Goal: Information Seeking & Learning: Check status

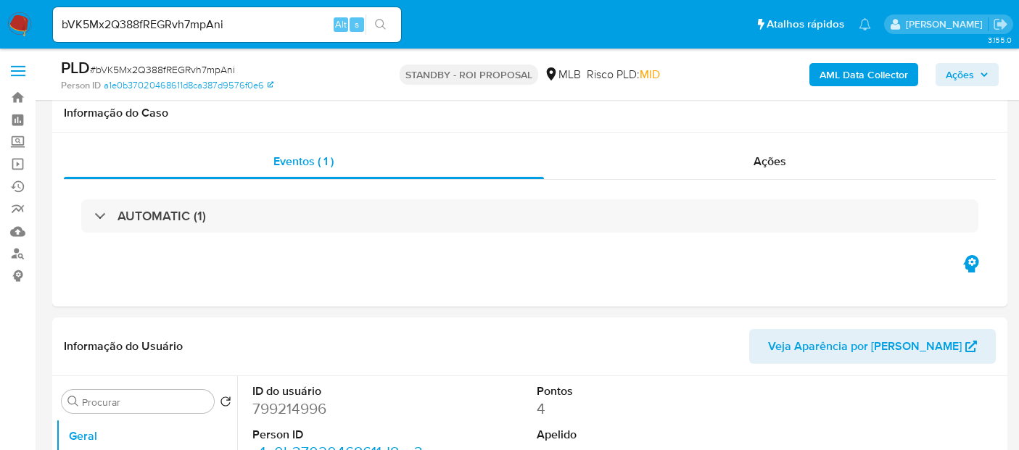
select select "10"
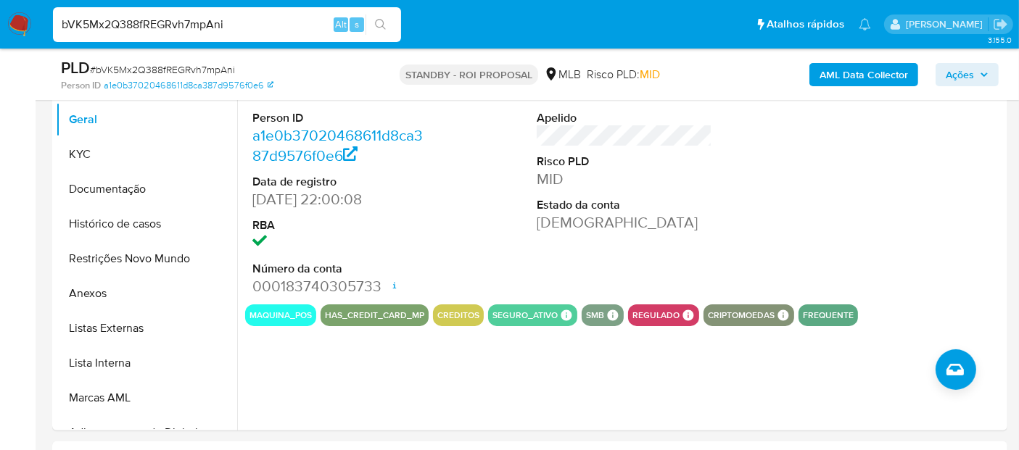
click at [0, 20] on nav "Pausado Ver notificaciones bVK5Mx2Q388fREGRvh7mpAni Alt s Atalhos rápidos Presi…" at bounding box center [509, 24] width 1019 height 49
paste input "gqtjj2tG9hvQIOOsQIoPIcOs"
type input "gqtjj2tG9hvQIOOsQIoPIcOs"
click at [381, 25] on icon "search-icon" at bounding box center [381, 25] width 12 height 12
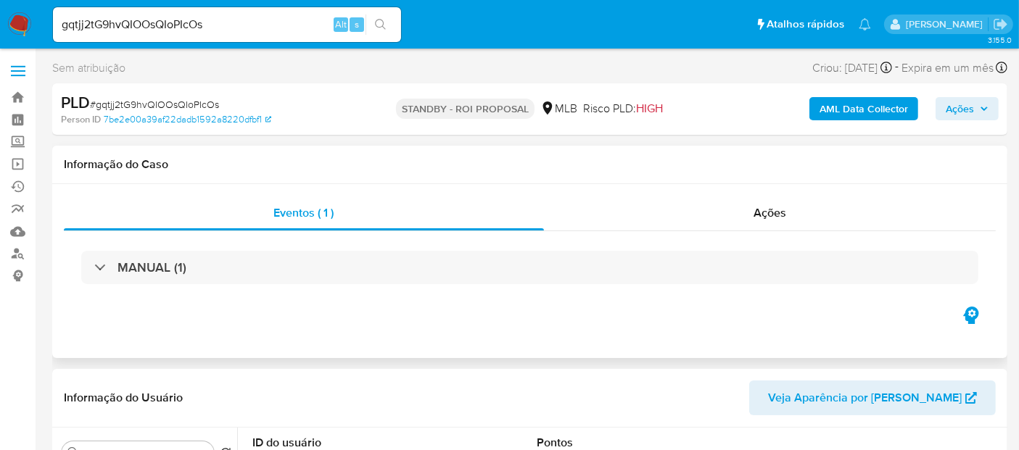
select select "10"
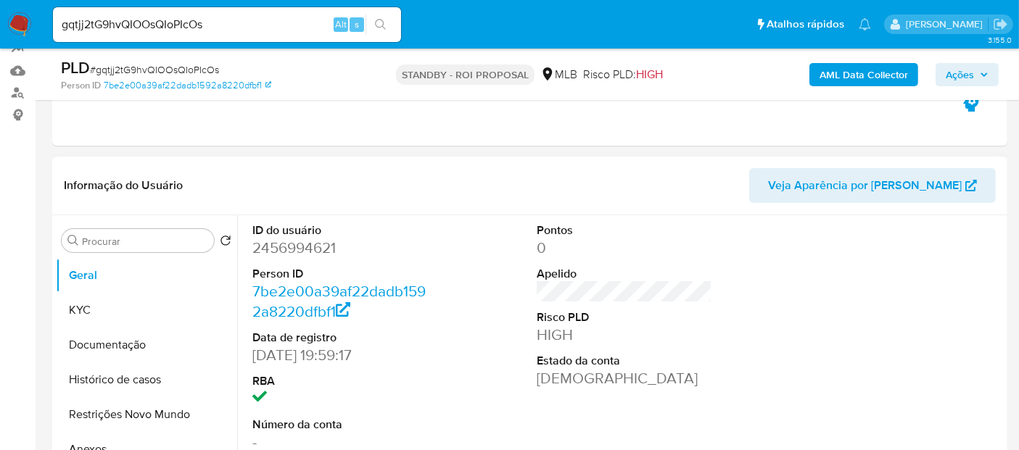
scroll to position [241, 0]
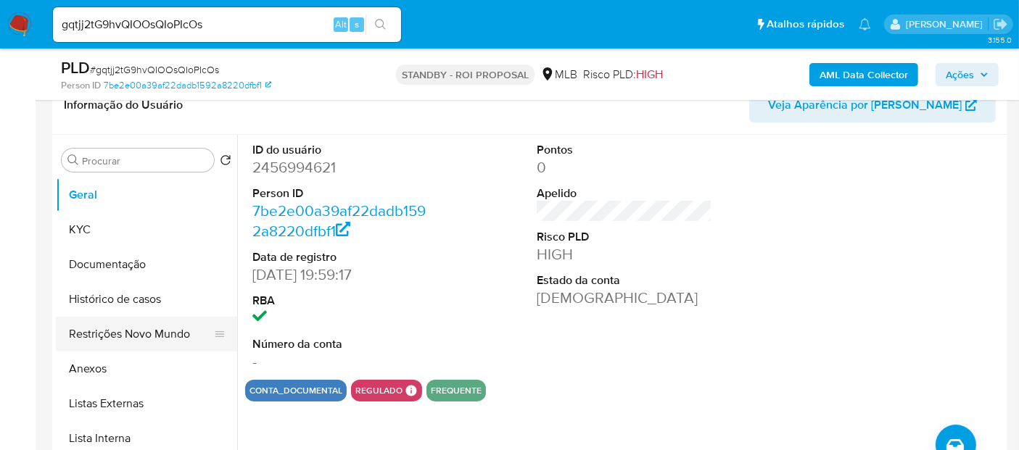
click at [128, 328] on button "Restrições Novo Mundo" at bounding box center [141, 334] width 170 height 35
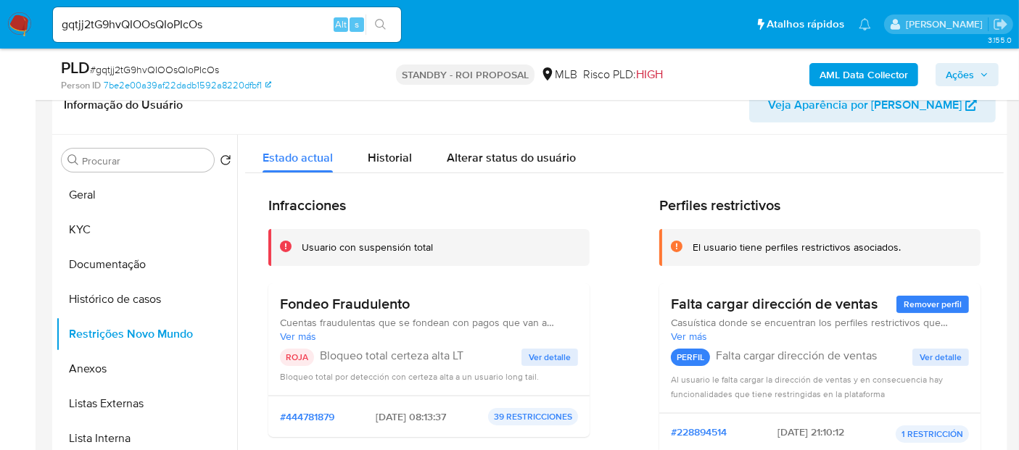
click at [547, 353] on span "Ver detalle" at bounding box center [550, 357] width 42 height 15
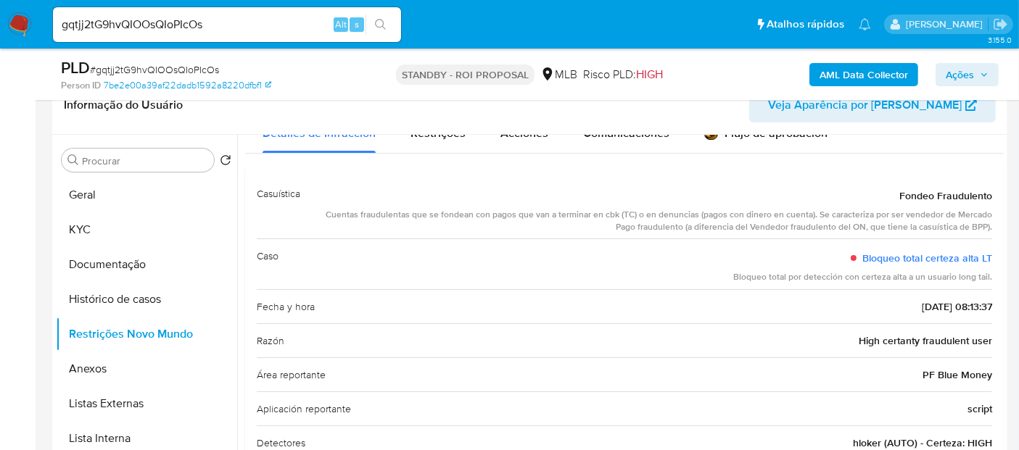
scroll to position [0, 0]
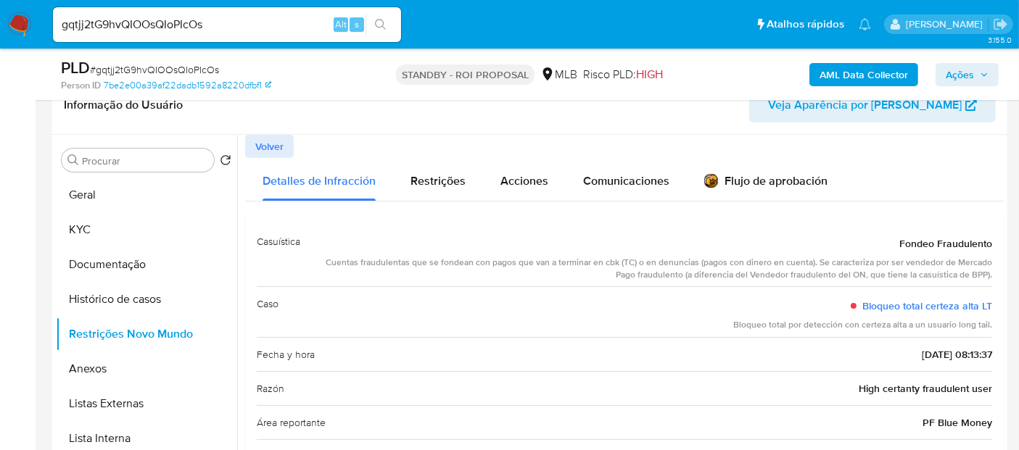
click at [278, 148] on span "Volver" at bounding box center [269, 146] width 28 height 20
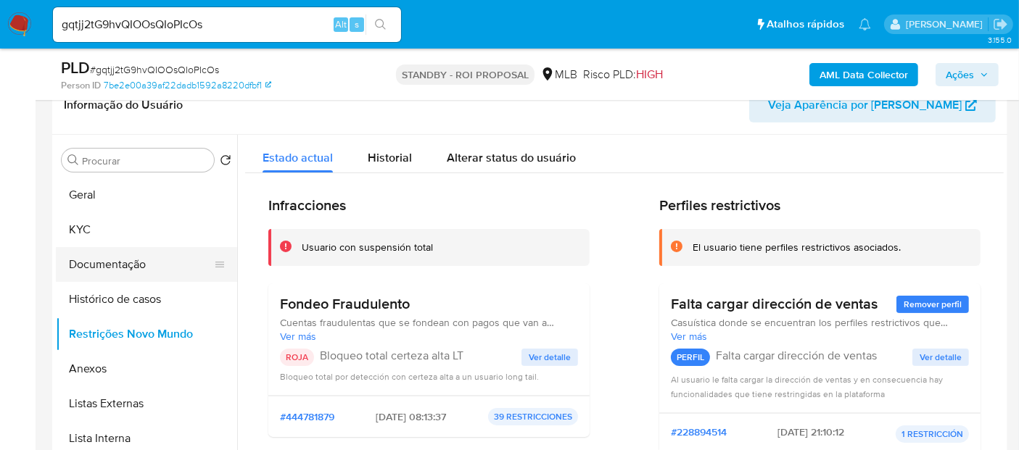
click at [99, 265] on button "Documentação" at bounding box center [141, 264] width 170 height 35
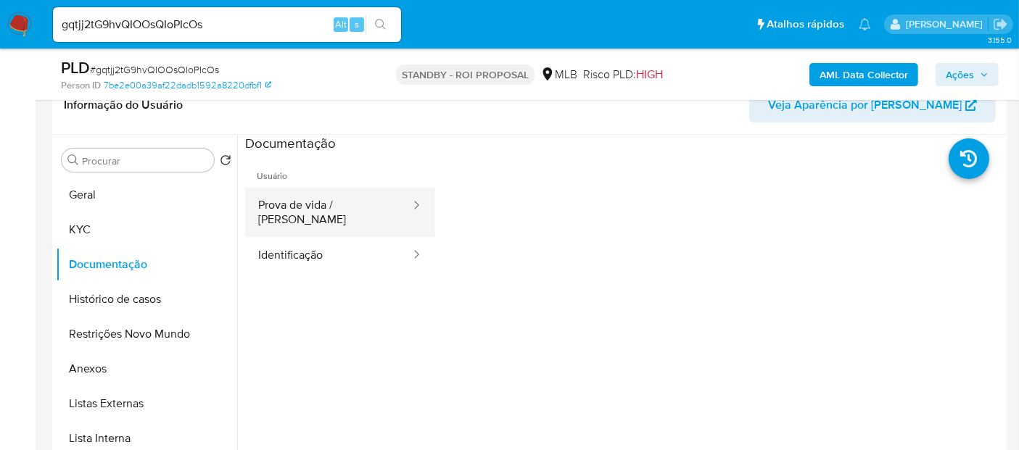
click at [314, 204] on button "Prova de vida / [PERSON_NAME]" at bounding box center [328, 212] width 167 height 49
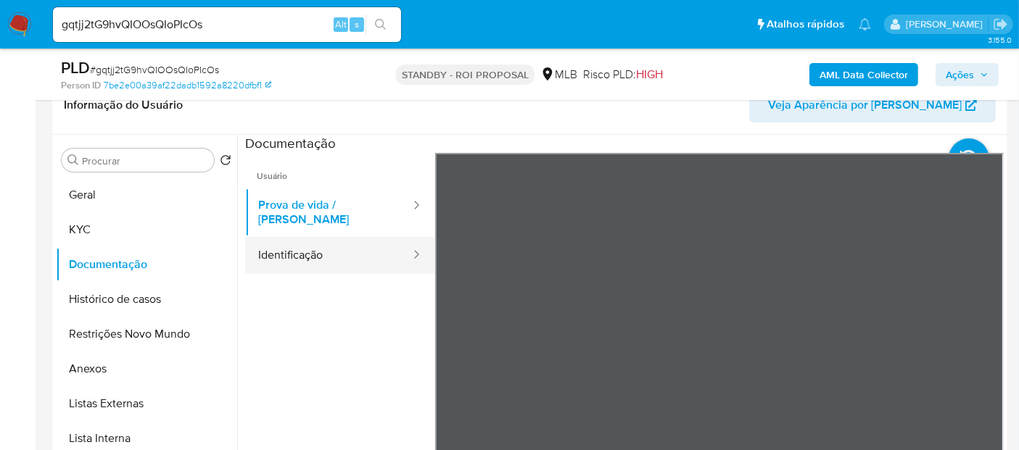
click at [326, 255] on button "Identificação" at bounding box center [328, 255] width 167 height 37
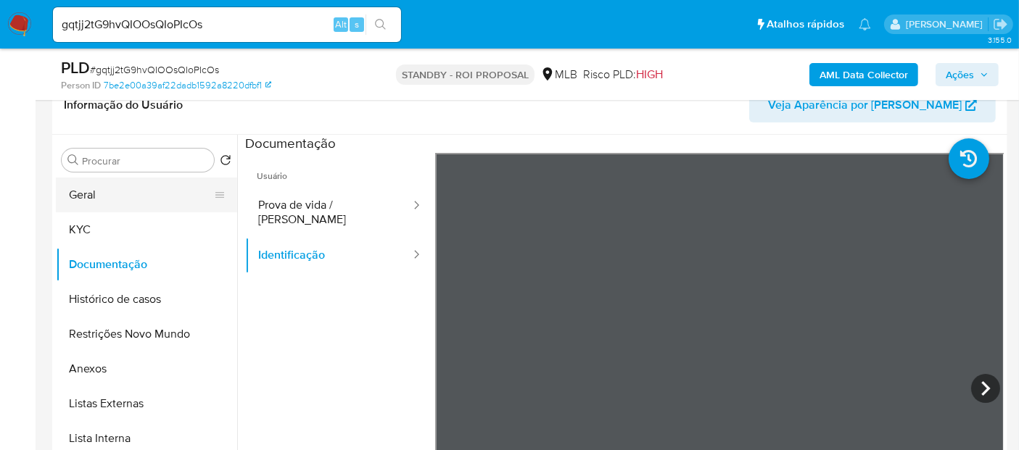
scroll to position [241, 0]
click at [93, 196] on button "Geral" at bounding box center [141, 195] width 170 height 35
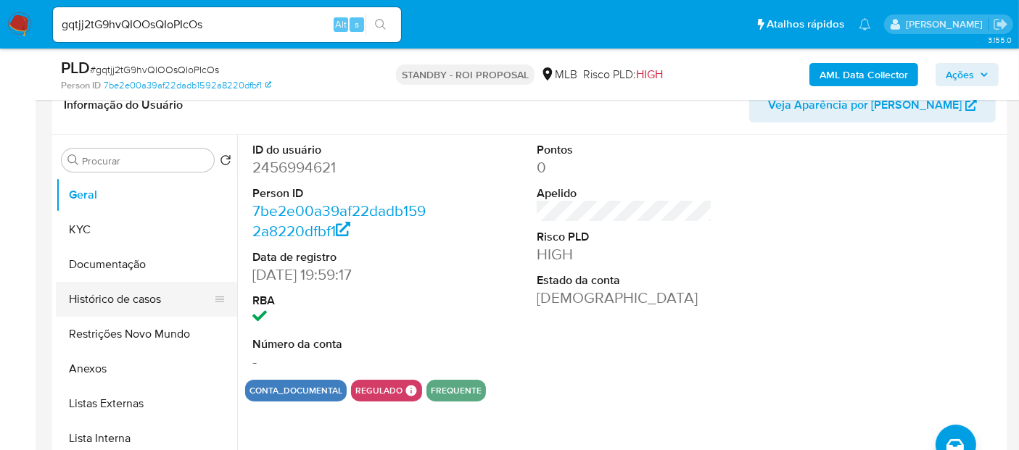
click at [131, 294] on button "Histórico de casos" at bounding box center [141, 299] width 170 height 35
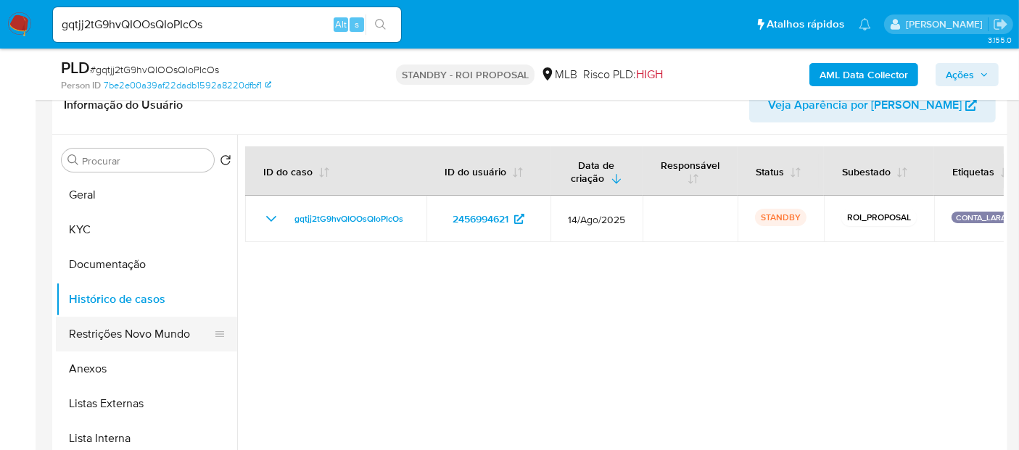
click at [115, 336] on button "Restrições Novo Mundo" at bounding box center [141, 334] width 170 height 35
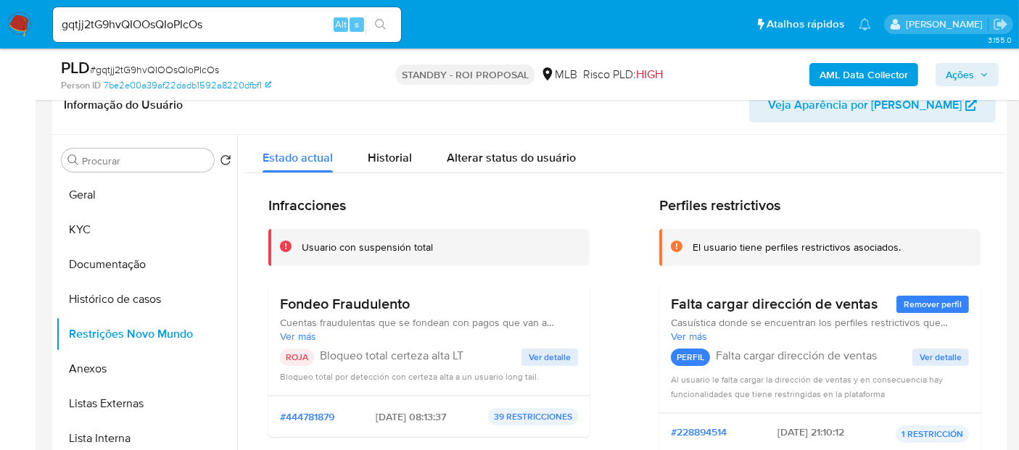
click at [545, 356] on span "Ver detalle" at bounding box center [550, 357] width 42 height 15
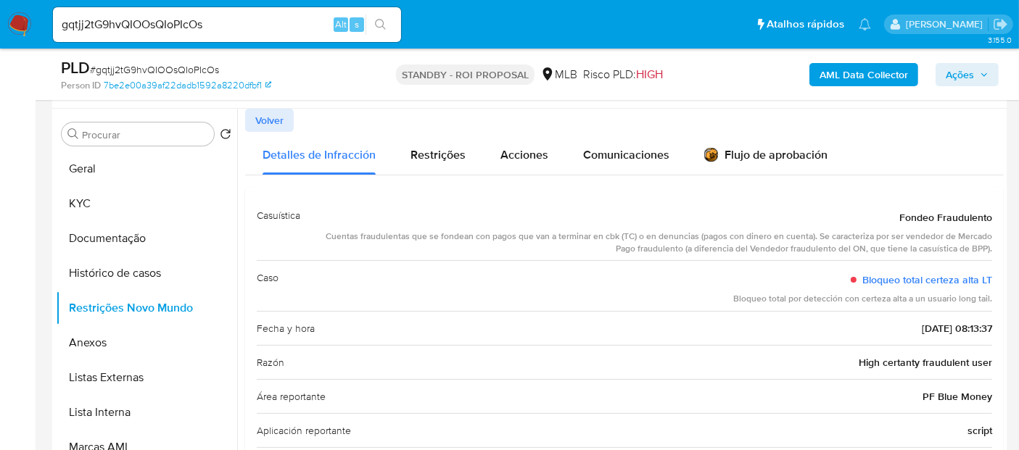
scroll to position [252, 0]
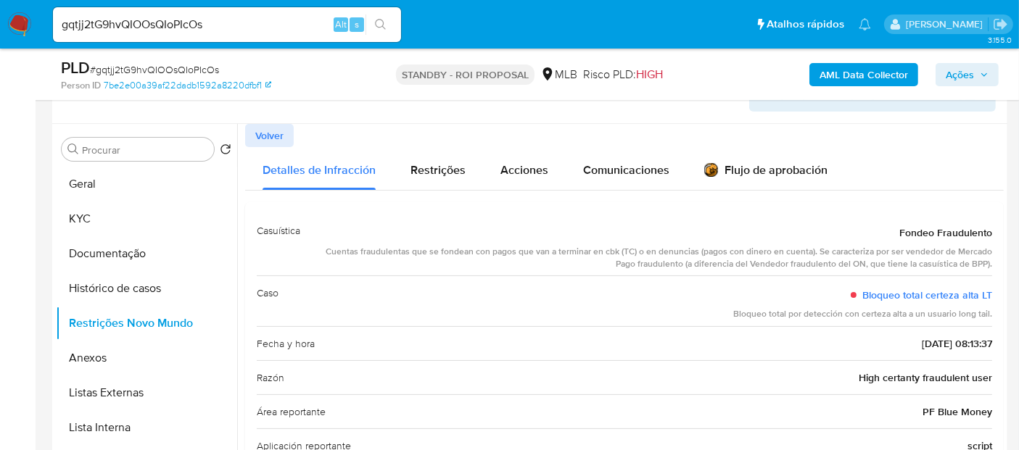
click at [259, 137] on span "Volver" at bounding box center [269, 135] width 28 height 20
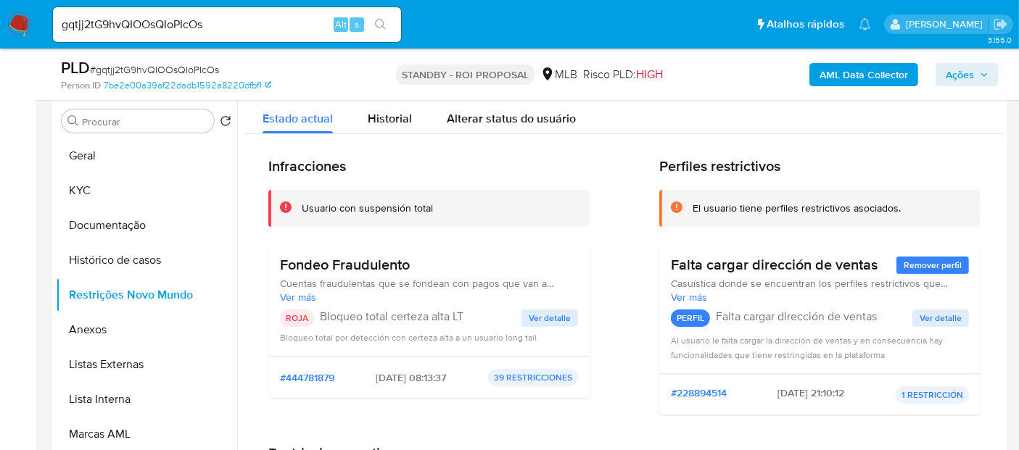
scroll to position [277, 0]
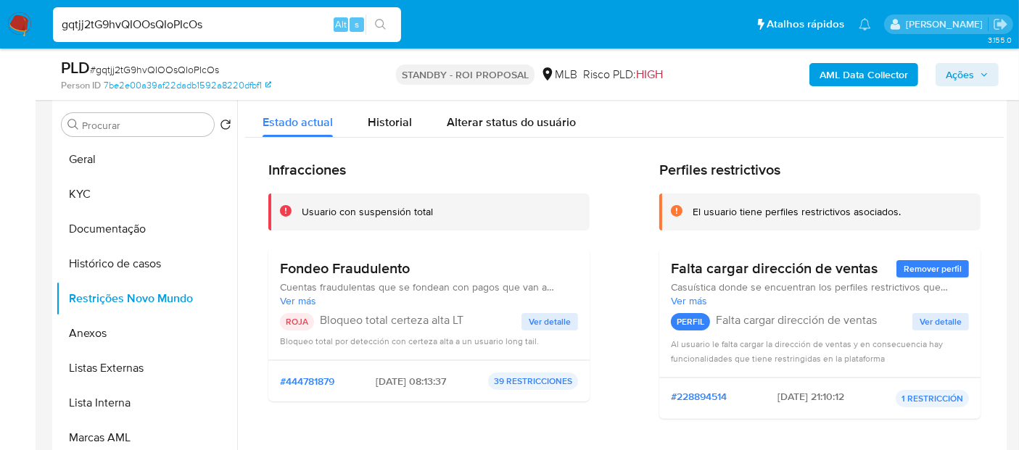
drag, startPoint x: 232, startPoint y: 20, endPoint x: 0, endPoint y: 23, distance: 232.1
click at [0, 23] on nav "Pausado Ver notificaciones gqtjj2tG9hvQIOOsQIoPIcOs Alt s Atalhos rápidos Presi…" at bounding box center [509, 24] width 1019 height 49
paste input "9500yRncX0ynCmxNTo9OByJA"
type input "9500yRncX0ynCmxNTo9OByJA"
click at [385, 20] on icon "search-icon" at bounding box center [381, 25] width 12 height 12
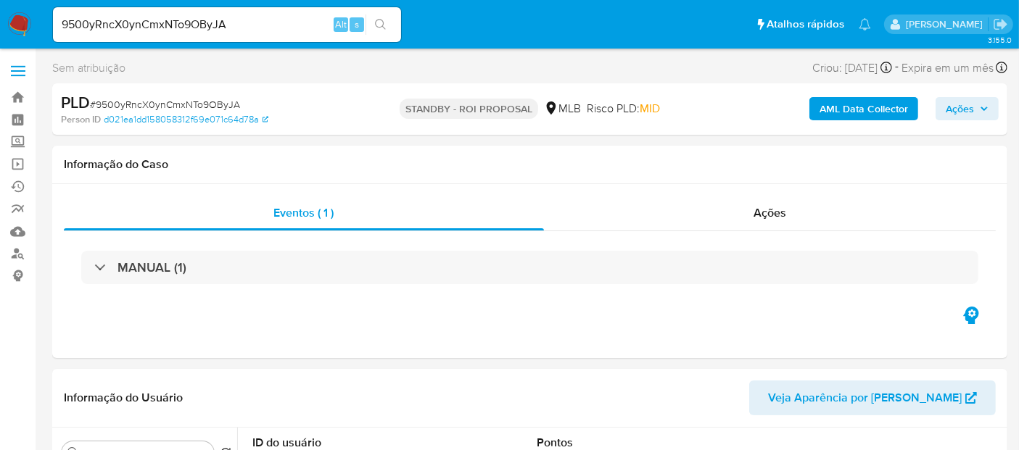
select select "10"
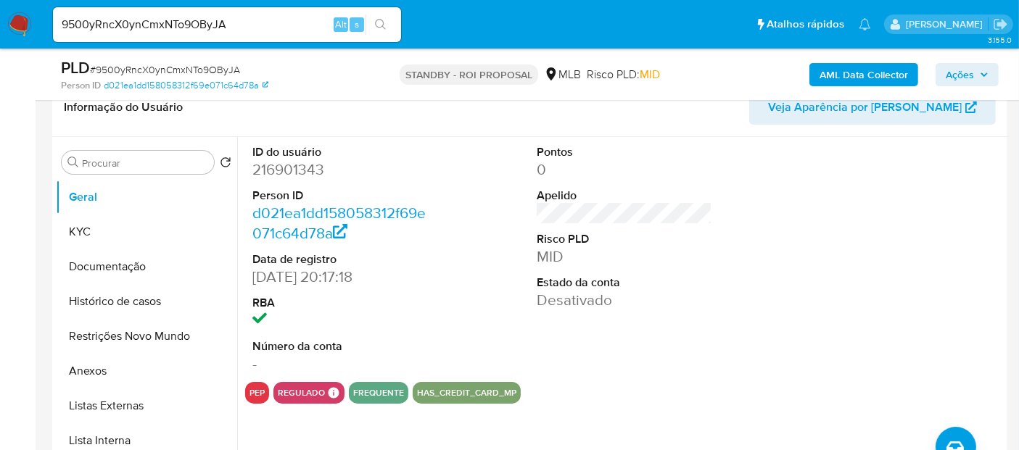
scroll to position [241, 0]
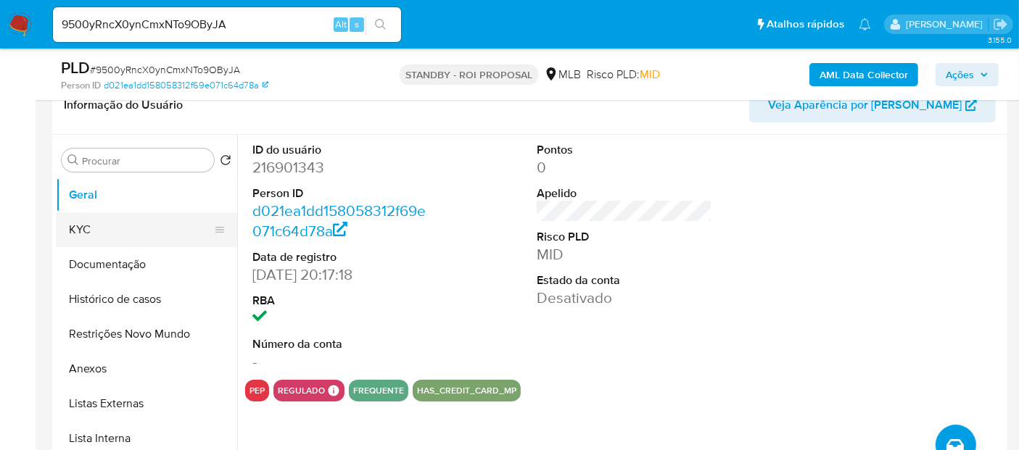
click at [97, 226] on button "KYC" at bounding box center [141, 229] width 170 height 35
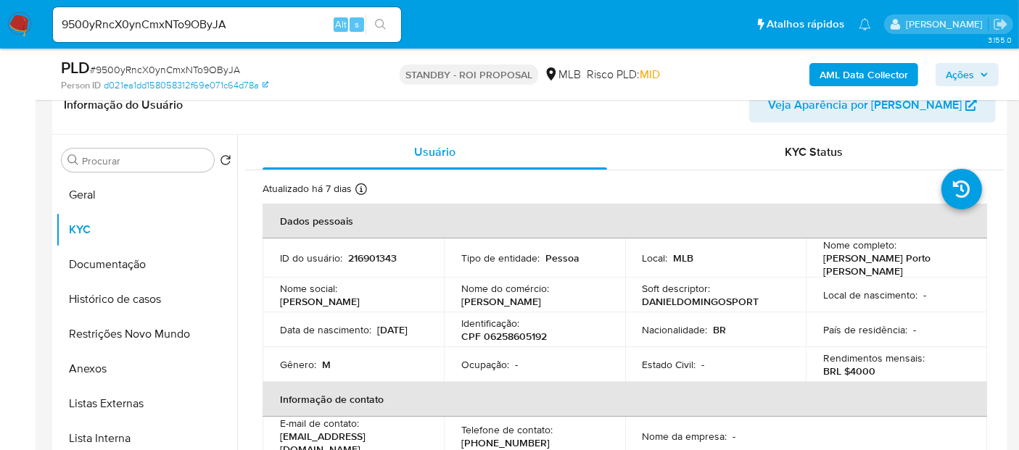
drag, startPoint x: 278, startPoint y: 336, endPoint x: 337, endPoint y: 336, distance: 59.5
click at [337, 336] on td "Data de nascimento : 01/12/2002" at bounding box center [353, 330] width 181 height 35
copy p "01/12/2002"
click at [88, 196] on button "Geral" at bounding box center [141, 195] width 170 height 35
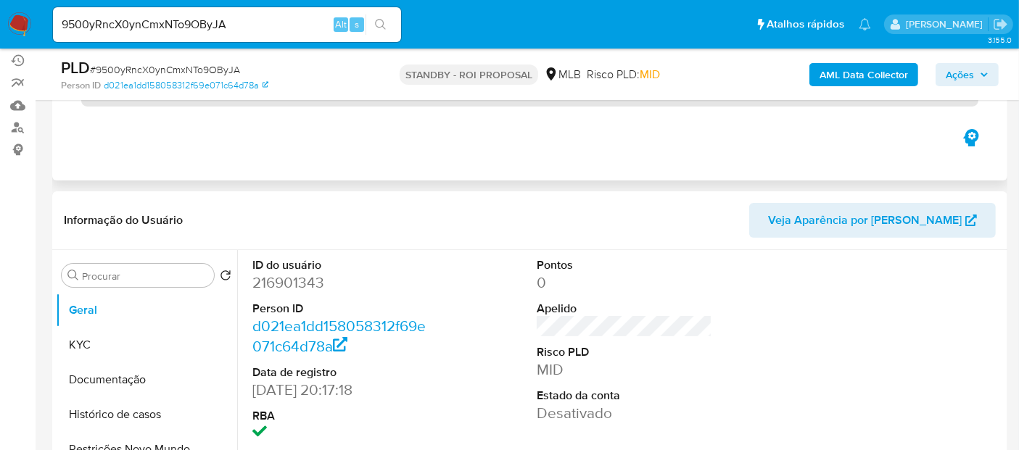
scroll to position [0, 0]
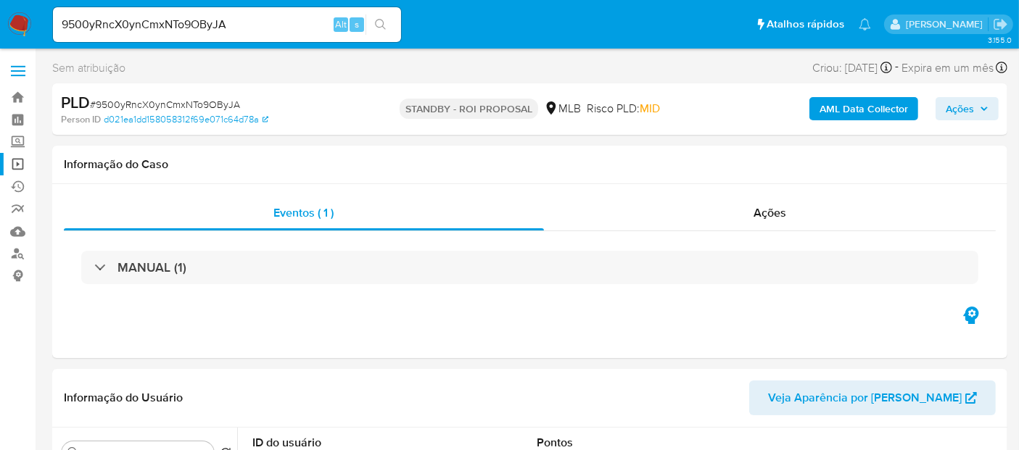
click at [17, 159] on link "Operações em massa" at bounding box center [86, 164] width 173 height 22
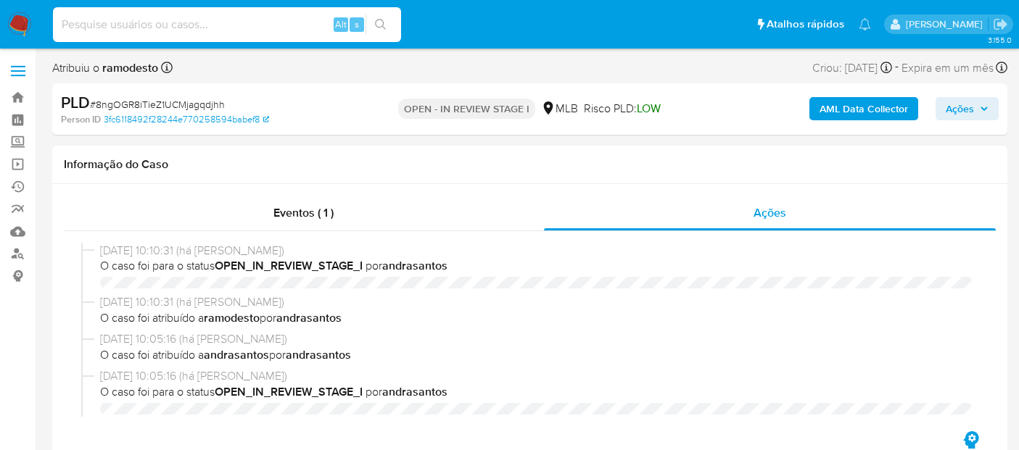
select select "10"
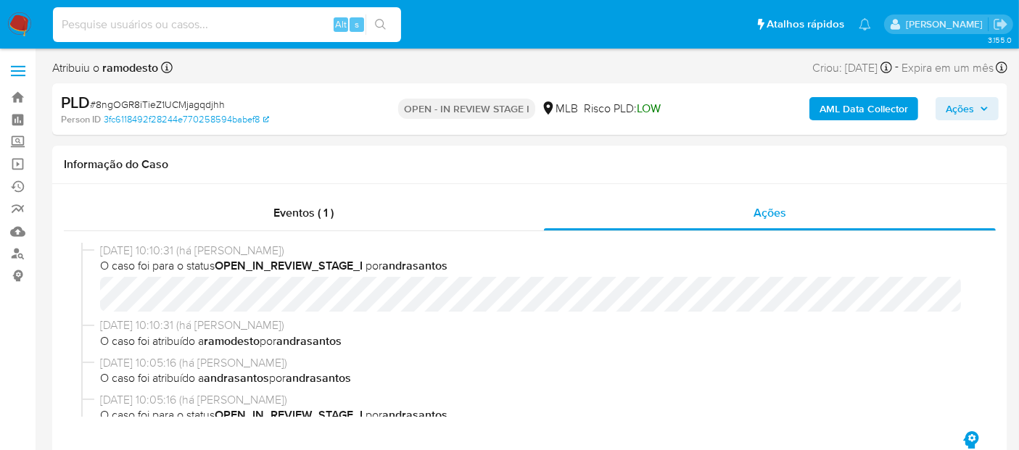
scroll to position [80, 0]
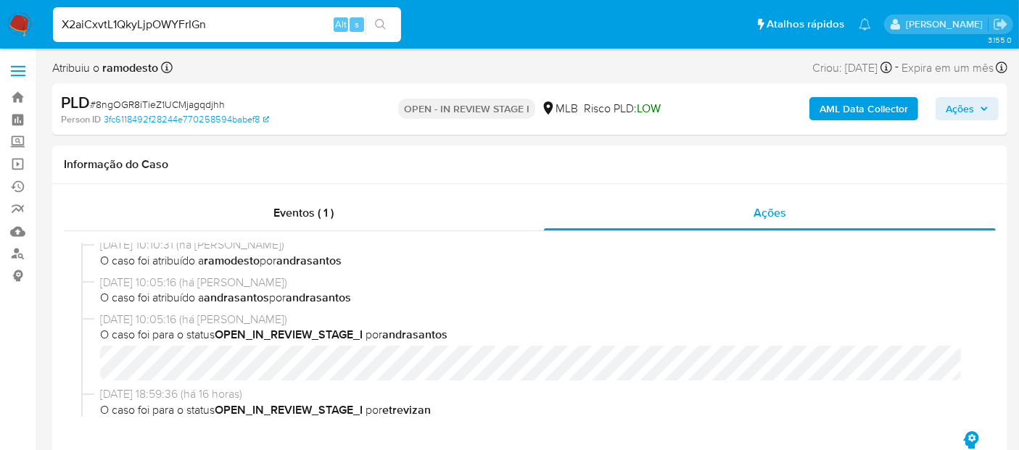
type input "X2aiCxvtL1QkyLjpOWYFrIGn"
click at [394, 23] on button "search-icon" at bounding box center [380, 25] width 30 height 20
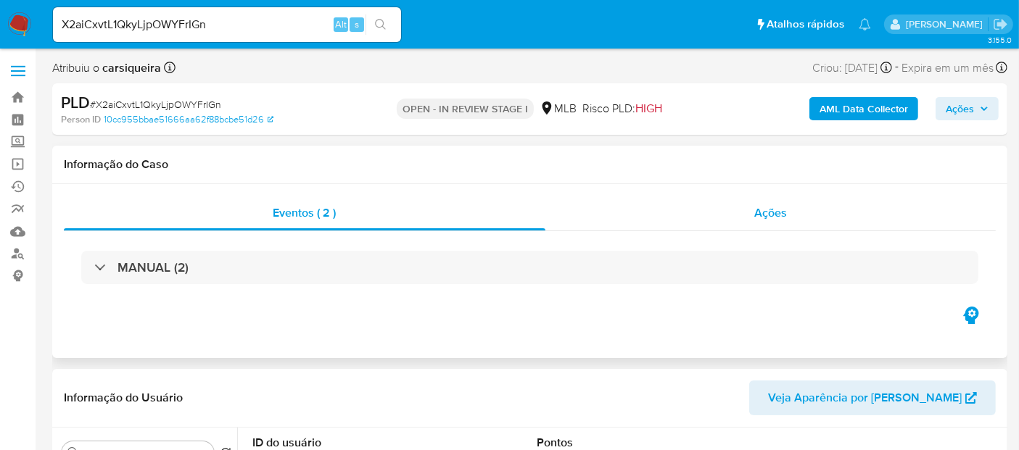
click at [780, 212] on span "Ações" at bounding box center [770, 212] width 33 height 17
select select "10"
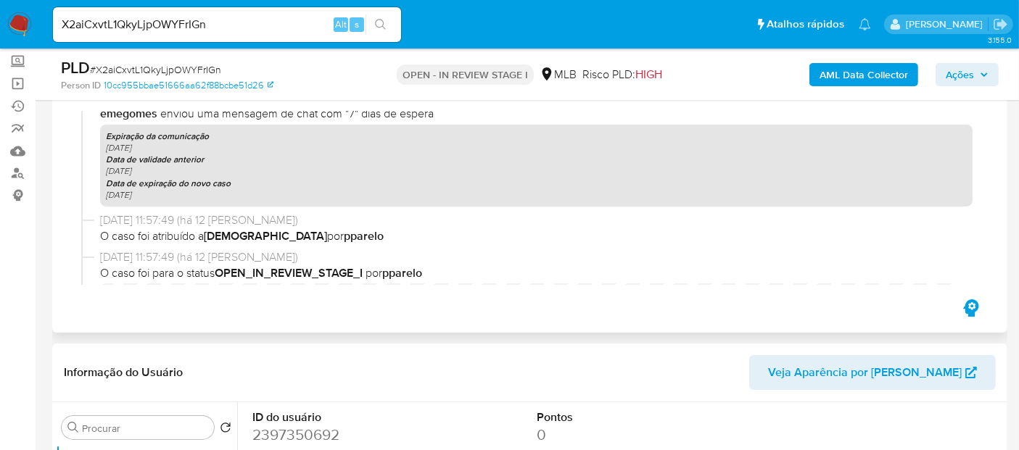
scroll to position [395, 0]
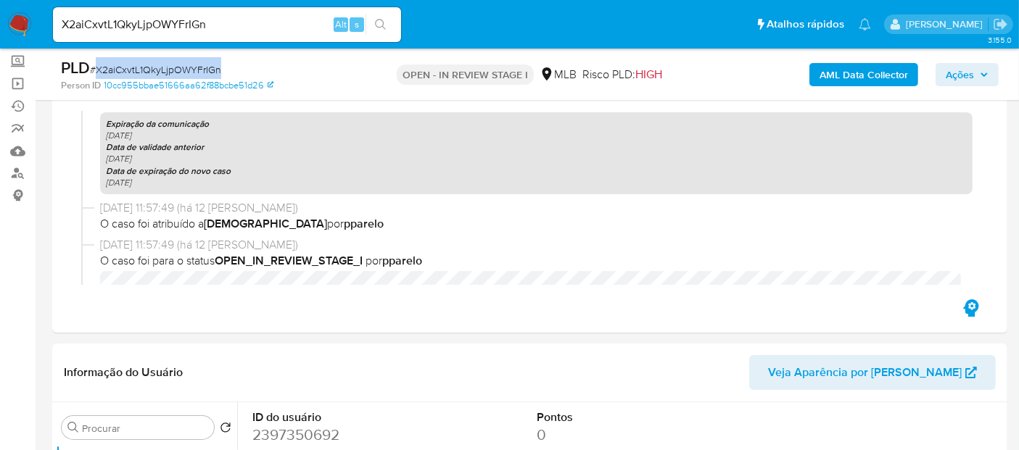
drag, startPoint x: 95, startPoint y: 65, endPoint x: 219, endPoint y: 70, distance: 124.1
click at [219, 70] on span "# X2aiCxvtL1QkyLjpOWYFrIGn" at bounding box center [155, 69] width 131 height 15
copy span "X2aiCxvtL1QkyLjpOWYFrIGn"
drag, startPoint x: 17, startPoint y: 18, endPoint x: 44, endPoint y: 24, distance: 27.5
click at [17, 19] on img at bounding box center [19, 24] width 25 height 25
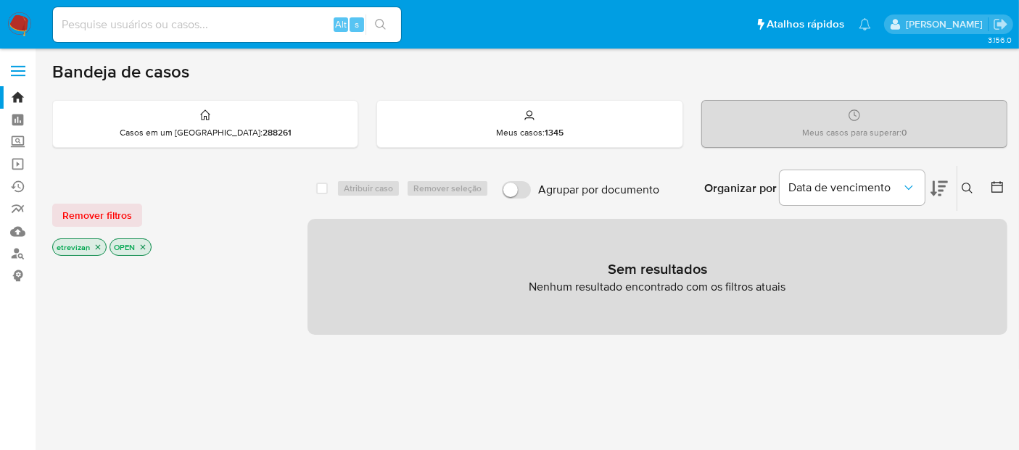
click at [95, 243] on icon "close-filter" at bounding box center [98, 247] width 9 height 9
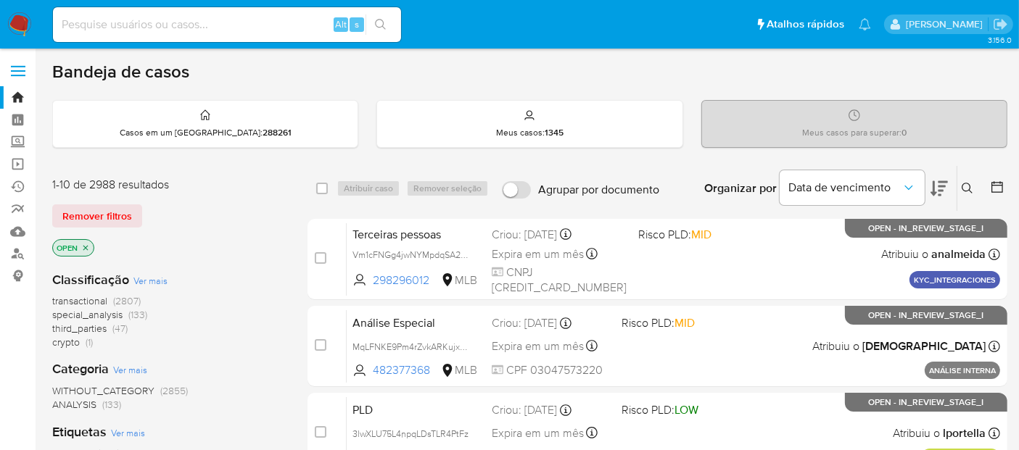
click at [962, 187] on icon at bounding box center [968, 189] width 12 height 12
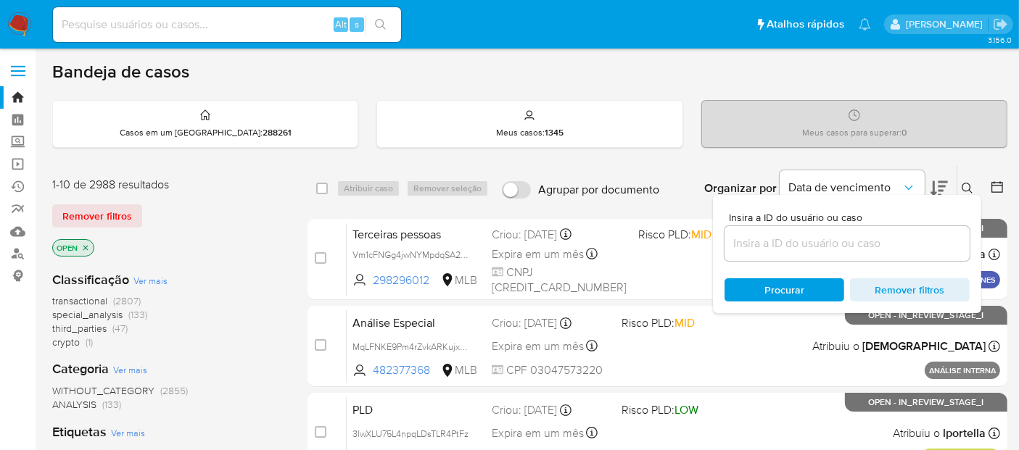
click at [774, 248] on input at bounding box center [846, 243] width 245 height 19
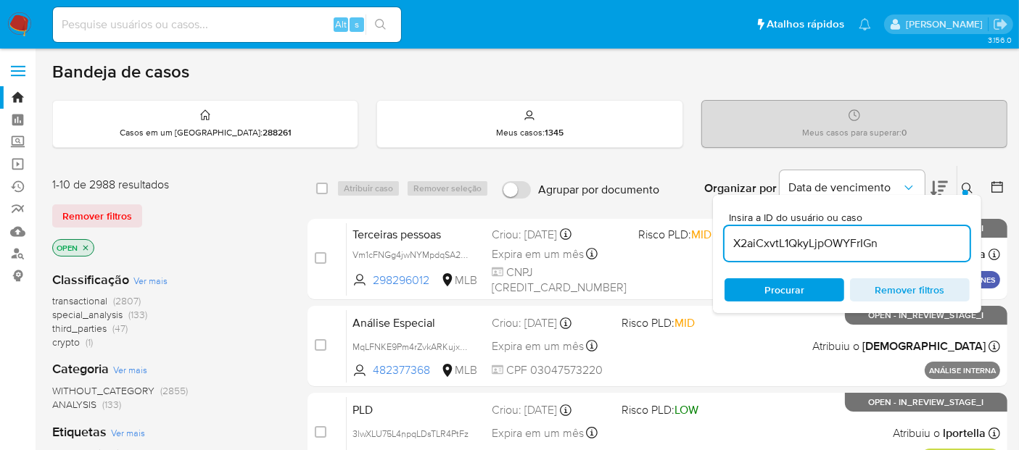
type input "X2aiCxvtL1QkyLjpOWYFrIGn"
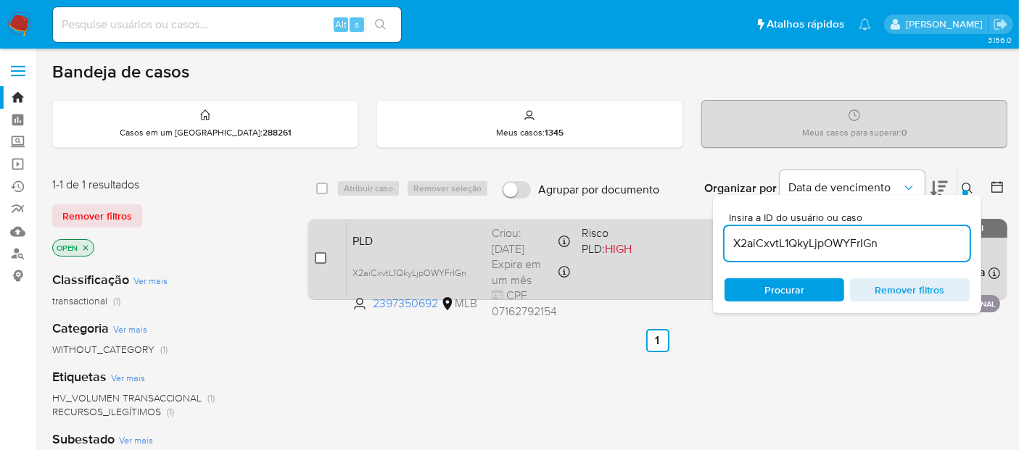
click at [320, 257] on input "checkbox" at bounding box center [321, 258] width 12 height 12
checkbox input "true"
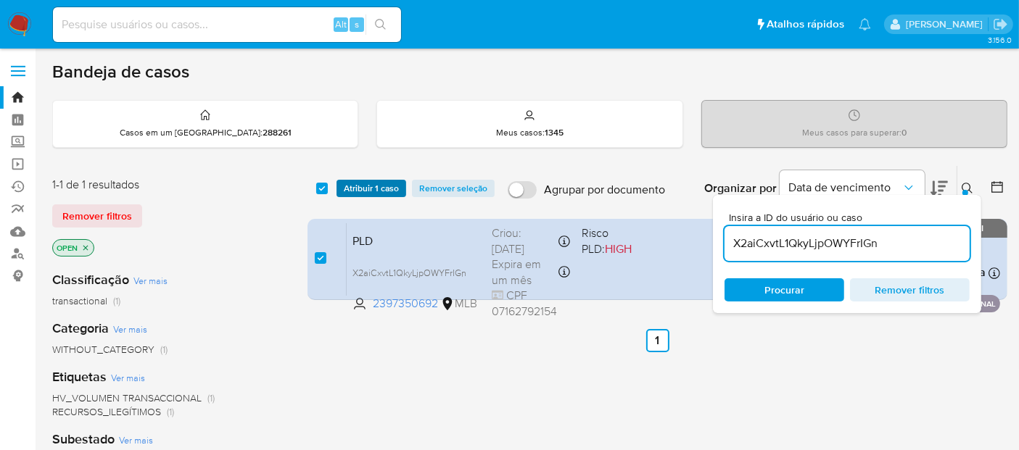
click at [368, 186] on span "Atribuir 1 caso" at bounding box center [371, 188] width 55 height 15
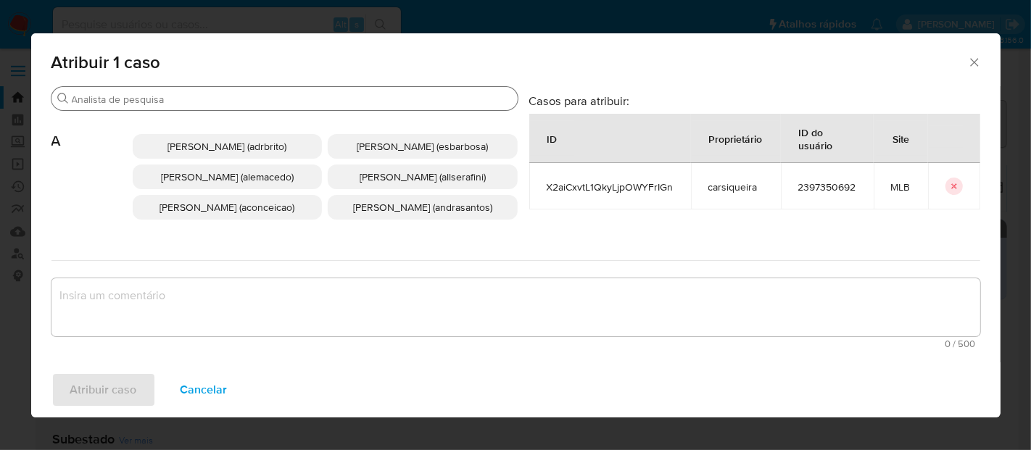
click at [211, 102] on input "Procurar" at bounding box center [292, 99] width 440 height 13
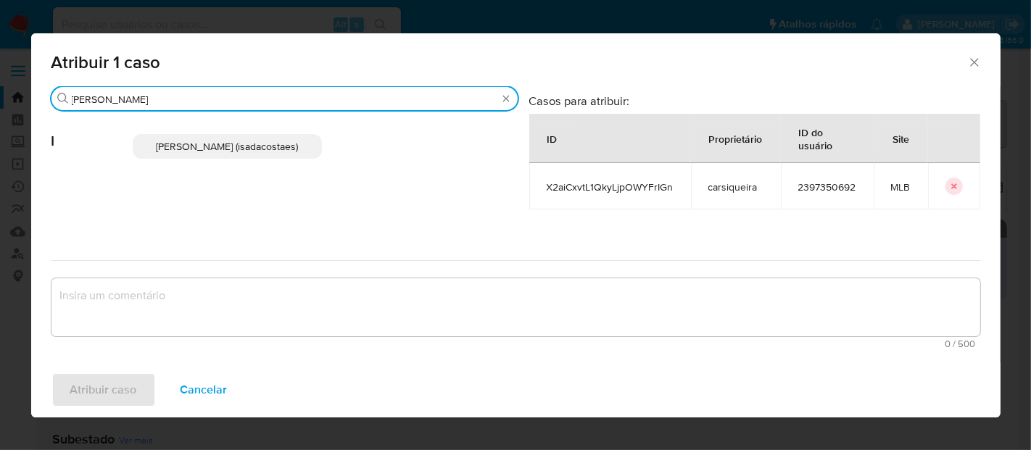
type input "igor"
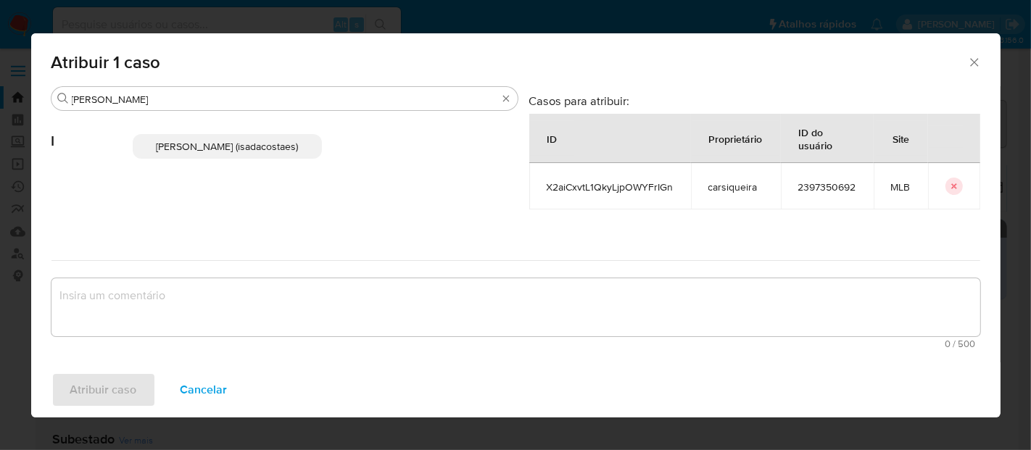
click at [231, 149] on span "Igor Sa Da Costa E Silva (isadacostaes)" at bounding box center [227, 146] width 142 height 15
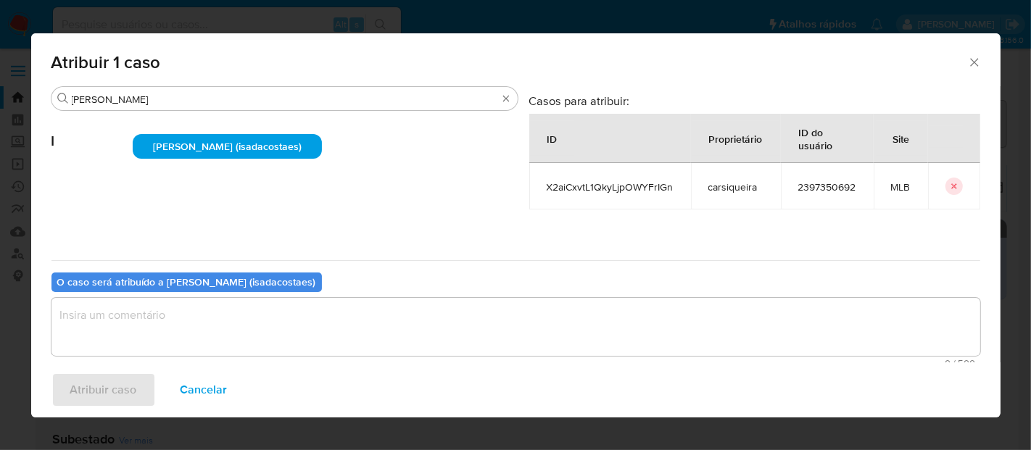
click at [133, 310] on textarea "assign-modal" at bounding box center [515, 327] width 929 height 58
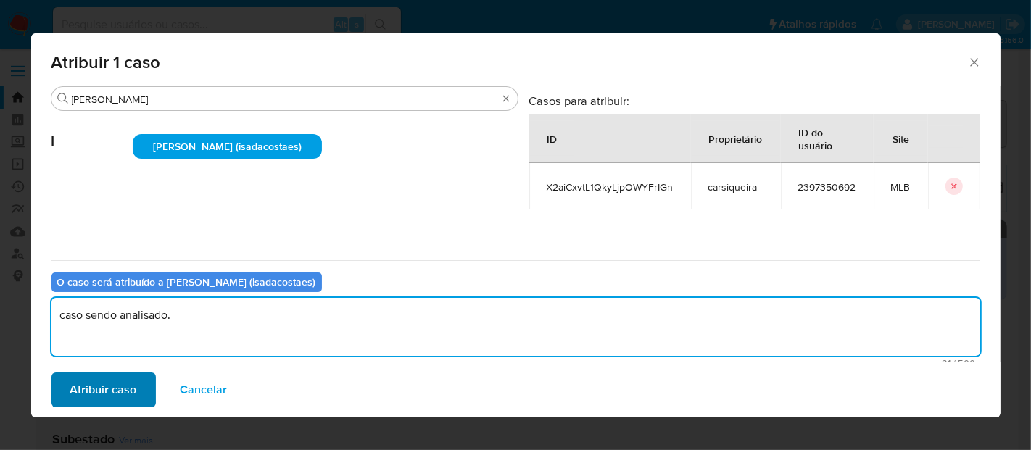
type textarea "caso sendo analisado."
click at [128, 389] on span "Atribuir caso" at bounding box center [103, 390] width 67 height 32
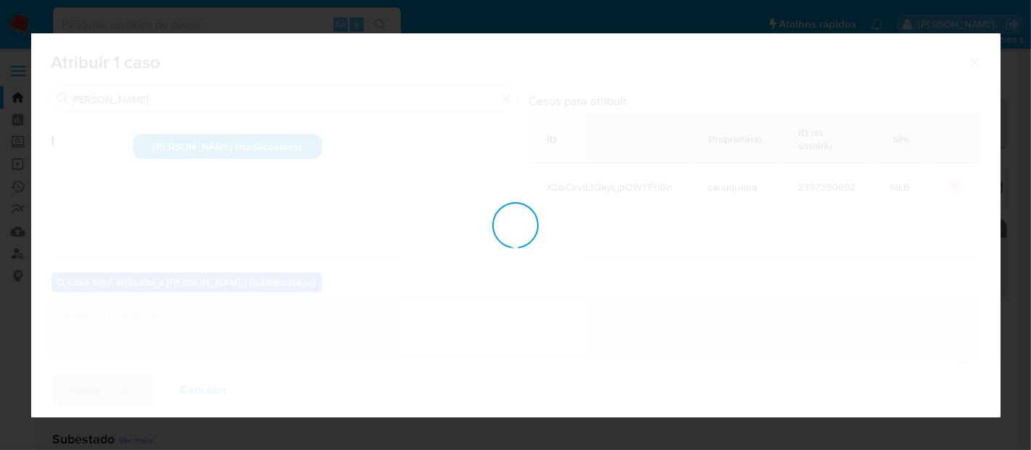
checkbox input "false"
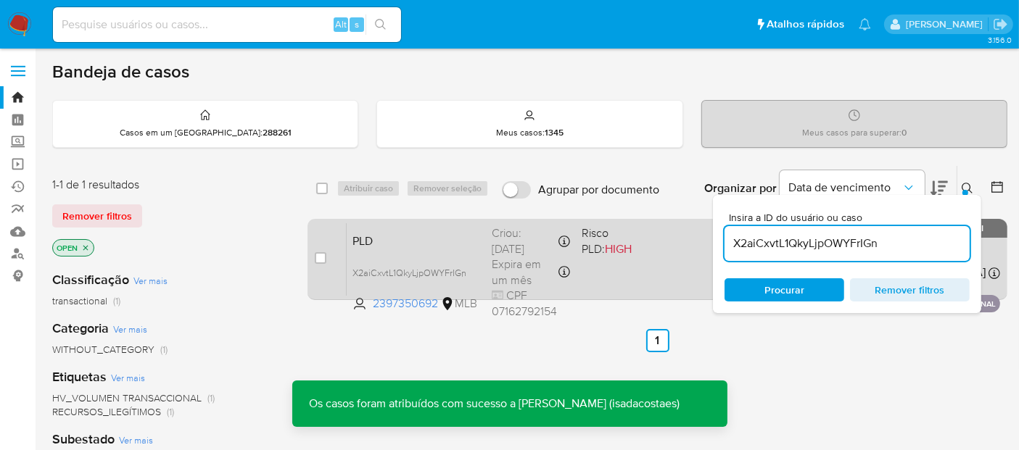
click at [648, 260] on div "PLD X2aiCxvtL1QkyLjpOWYFrIGn 2397350692 MLB Risco PLD: HIGH Criou: 14/08/2025 C…" at bounding box center [673, 259] width 653 height 73
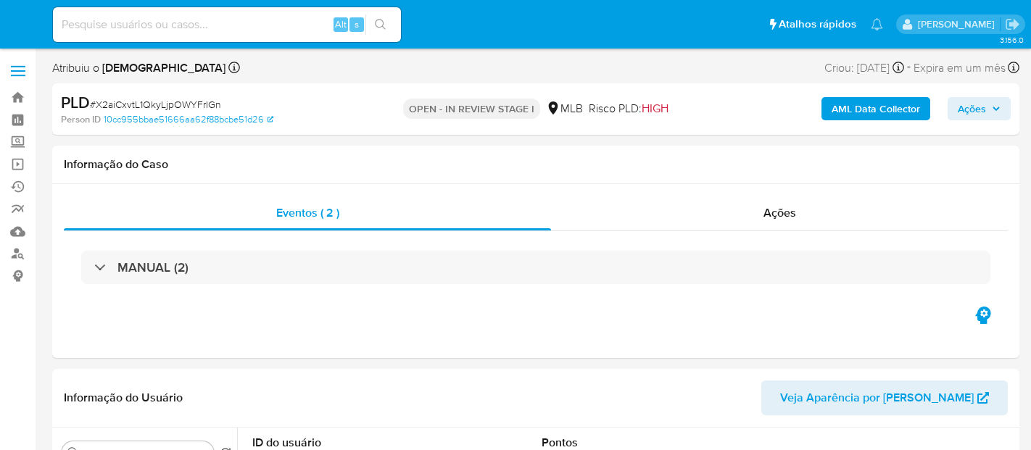
select select "10"
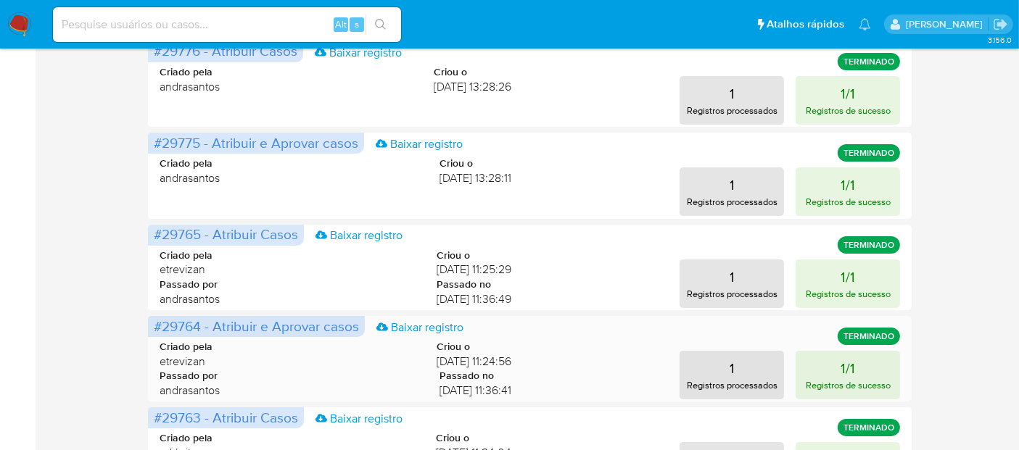
scroll to position [241, 0]
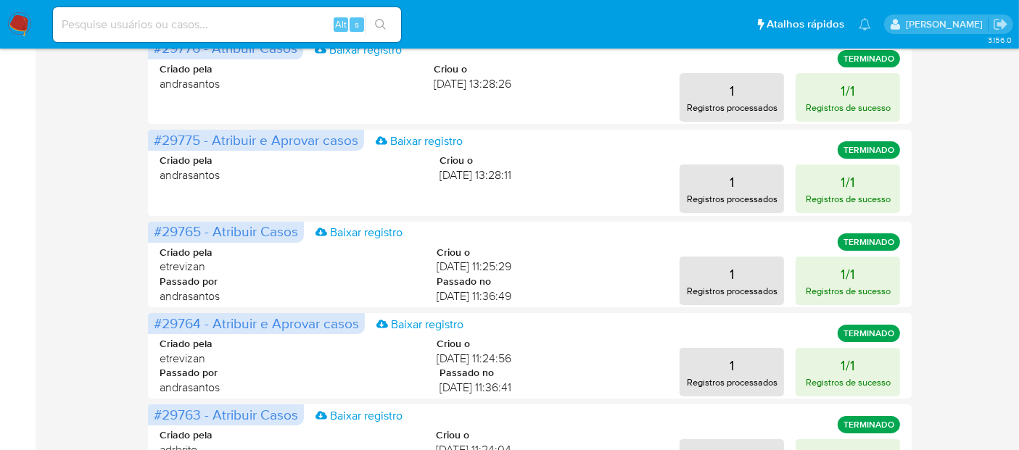
click at [246, 23] on input at bounding box center [227, 24] width 348 height 19
paste input "H234xsSsgOk4OJn4wT9559mq"
type input "H234xsSsgOk4OJn4wT9559mq"
click at [381, 22] on icon "search-icon" at bounding box center [381, 25] width 12 height 12
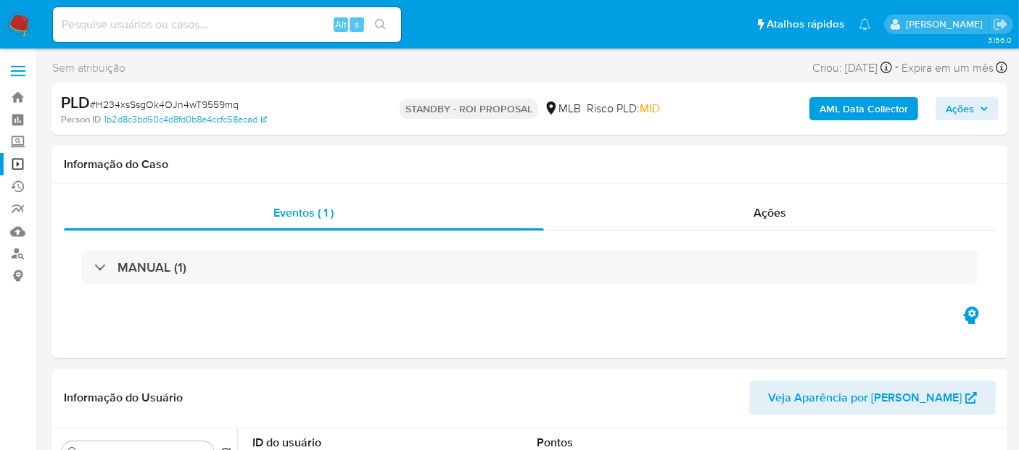
select select "10"
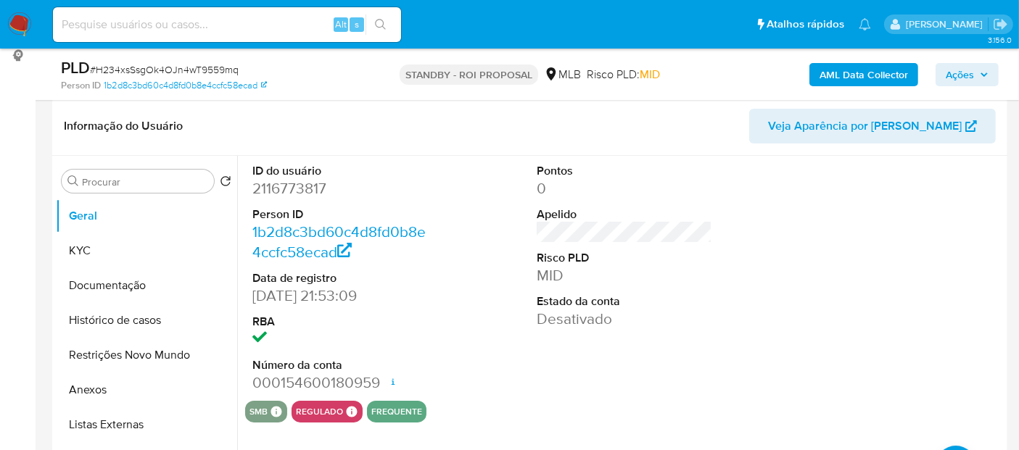
scroll to position [241, 0]
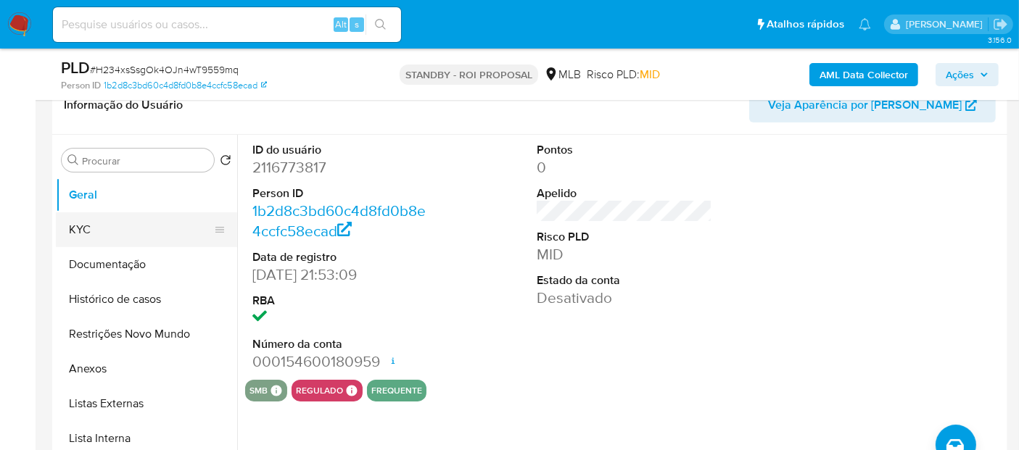
click at [91, 225] on button "KYC" at bounding box center [141, 229] width 170 height 35
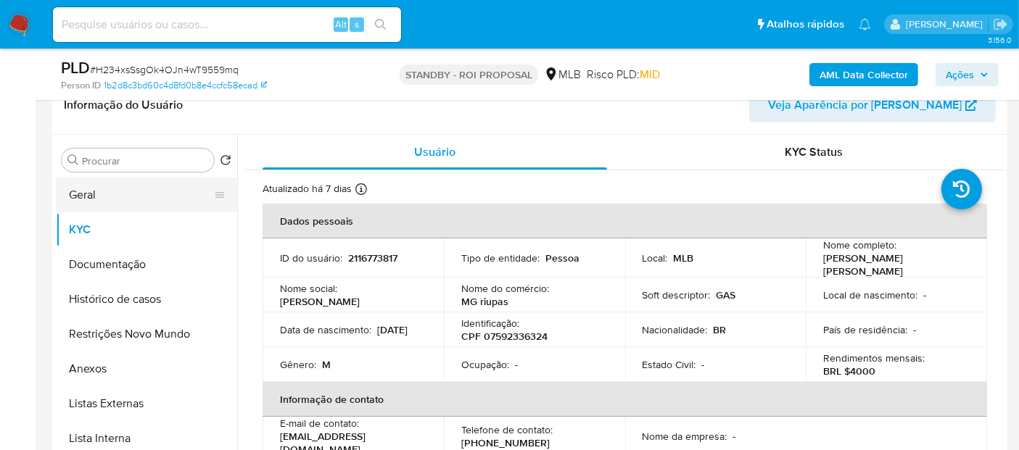
click at [109, 195] on button "Geral" at bounding box center [141, 195] width 170 height 35
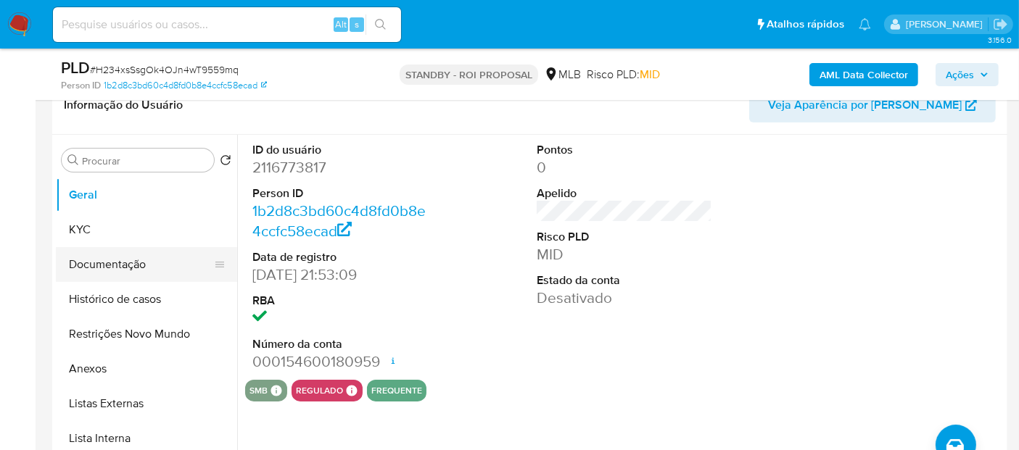
click at [102, 260] on button "Documentação" at bounding box center [141, 264] width 170 height 35
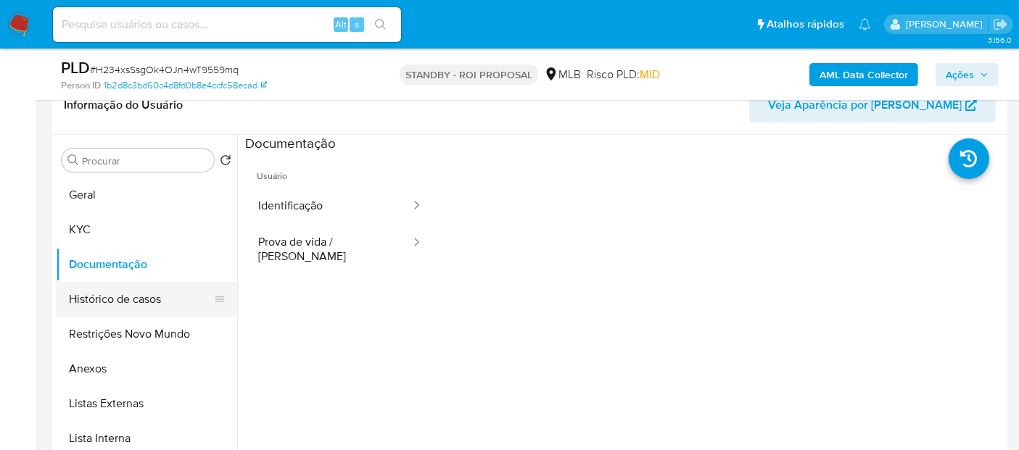
click at [107, 294] on button "Histórico de casos" at bounding box center [141, 299] width 170 height 35
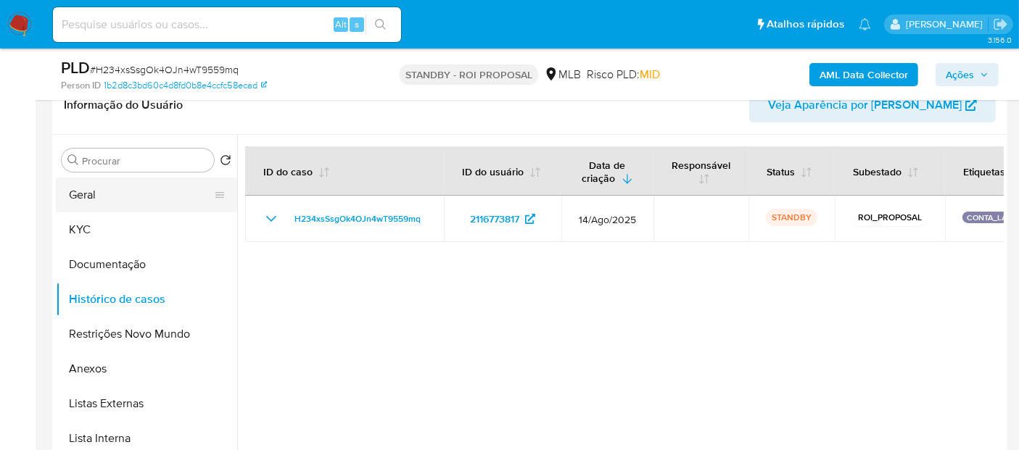
click at [88, 199] on button "Geral" at bounding box center [141, 195] width 170 height 35
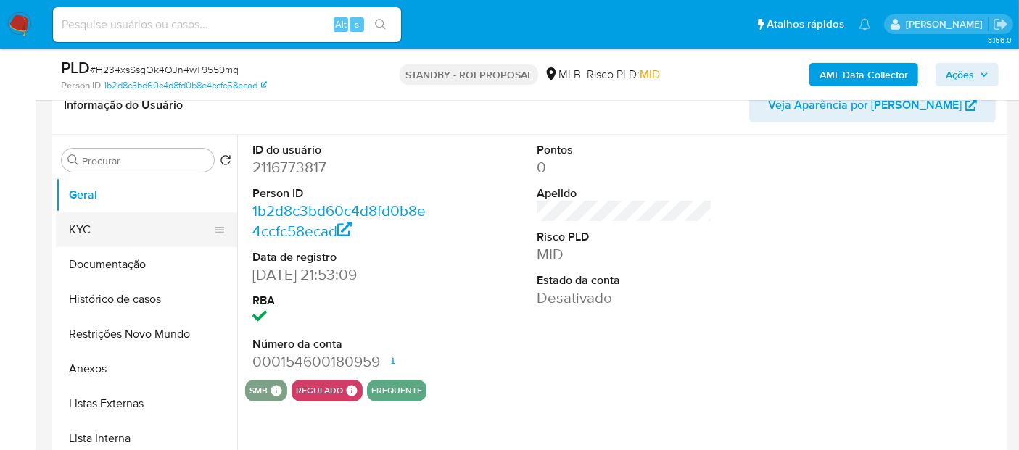
click at [94, 231] on button "KYC" at bounding box center [141, 229] width 170 height 35
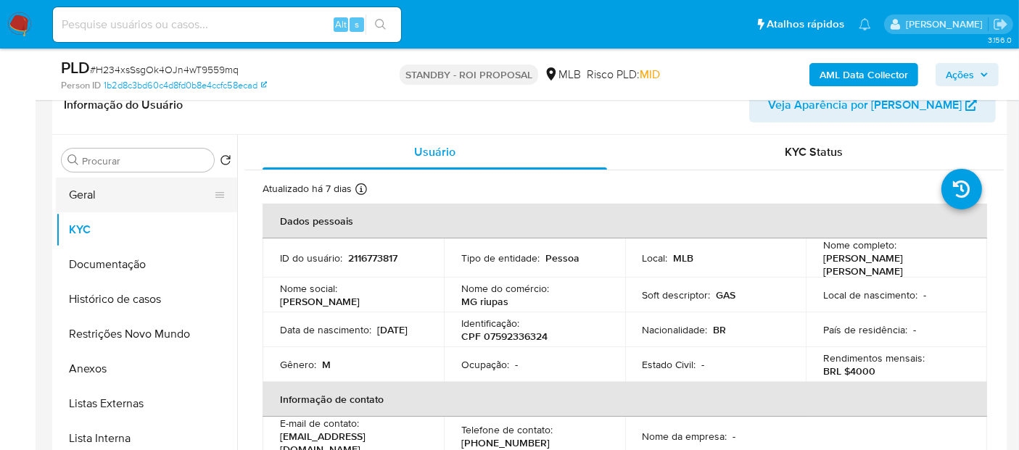
click at [108, 194] on button "Geral" at bounding box center [141, 195] width 170 height 35
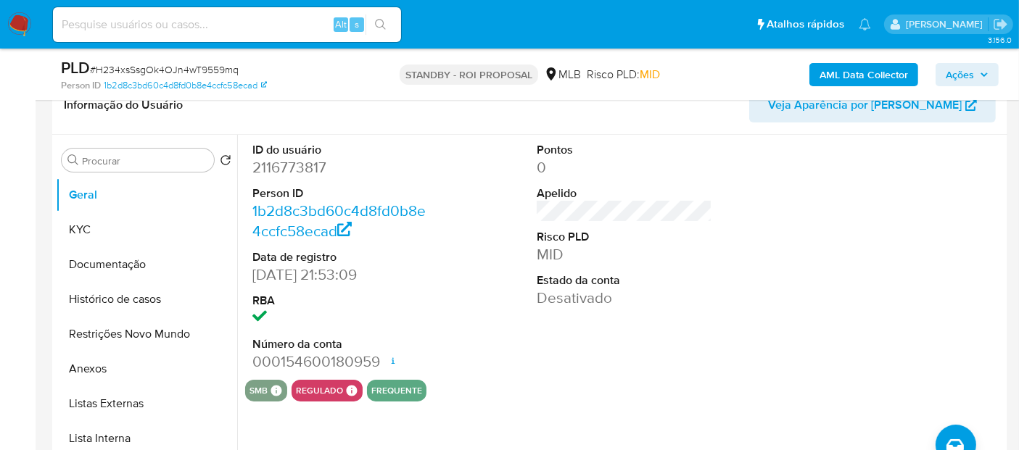
click at [178, 20] on input at bounding box center [227, 24] width 348 height 19
paste input "Oz7qz9Nkd5CxRISMVxU40UQe"
type input "Oz7qz9Nkd5CxRISMVxU40UQe"
click at [381, 19] on icon "search-icon" at bounding box center [381, 25] width 12 height 12
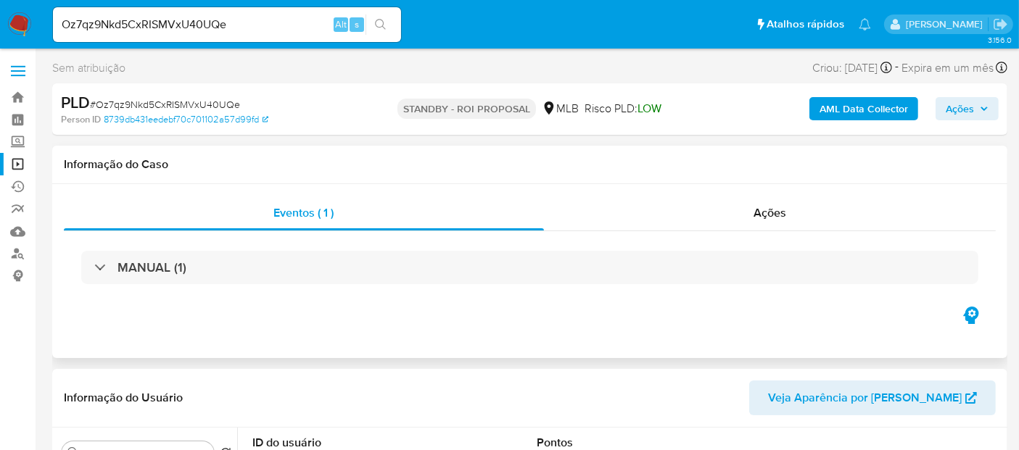
select select "10"
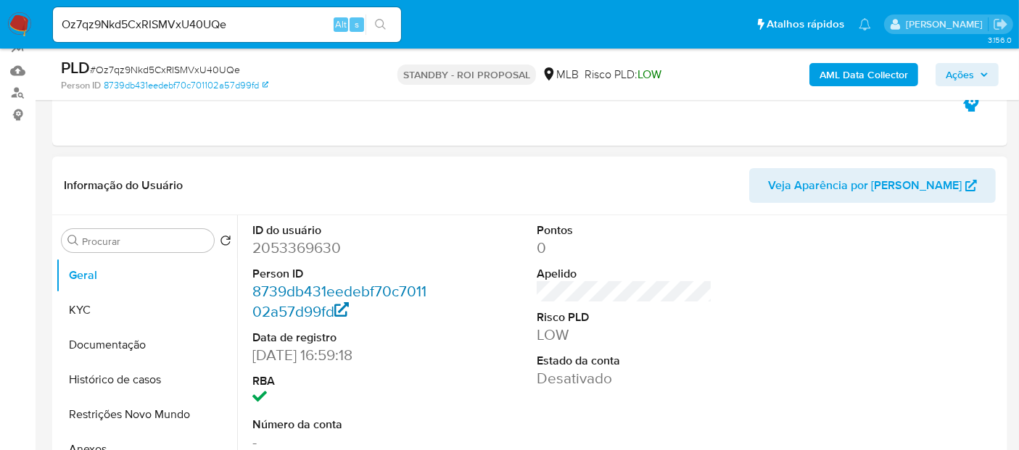
scroll to position [241, 0]
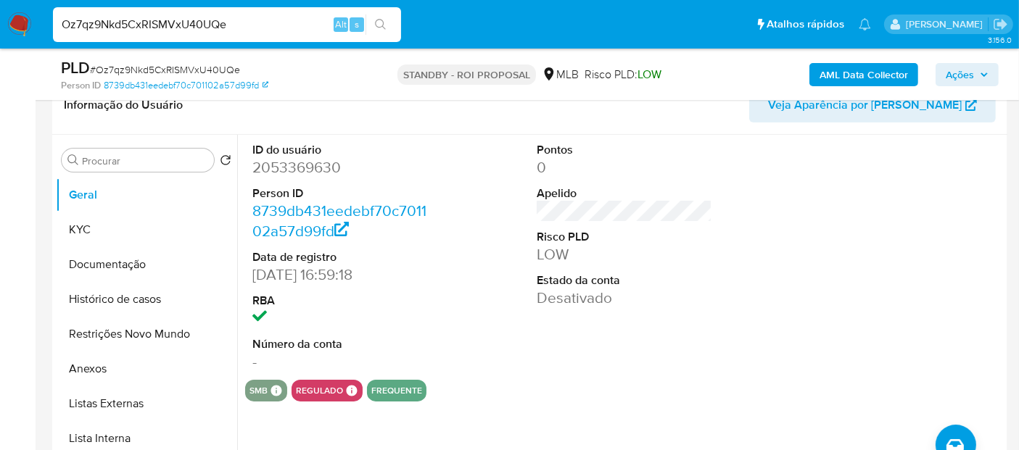
drag, startPoint x: 254, startPoint y: 25, endPoint x: 0, endPoint y: 3, distance: 254.7
click at [0, 3] on nav "Pausado Ver notificaciones Oz7qz9Nkd5CxRISMVxU40UQe Alt s Atalhos rápidos Presi…" at bounding box center [509, 24] width 1019 height 49
paste input "UoW92i0jup46TZJUmkiNOVgw"
type input "UoW92i0jup46TZJUmkiNOVgw"
click at [379, 22] on icon "search-icon" at bounding box center [381, 25] width 12 height 12
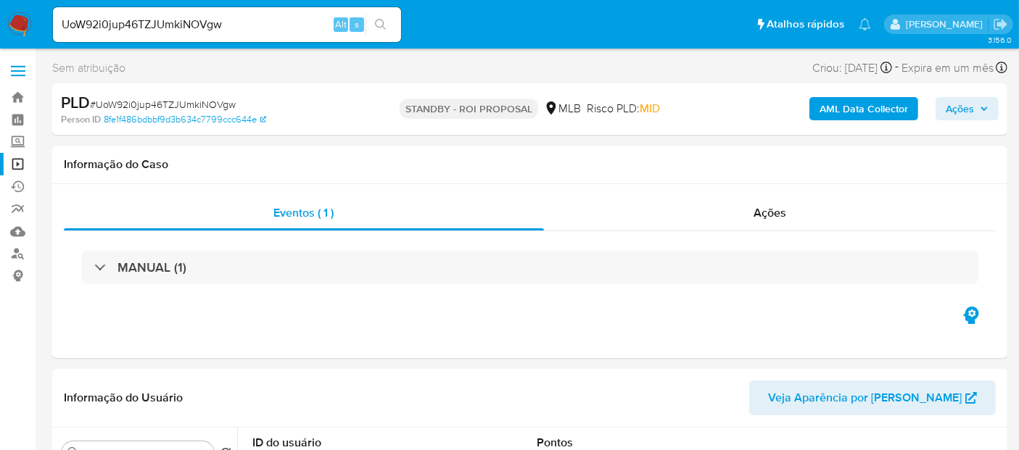
select select "10"
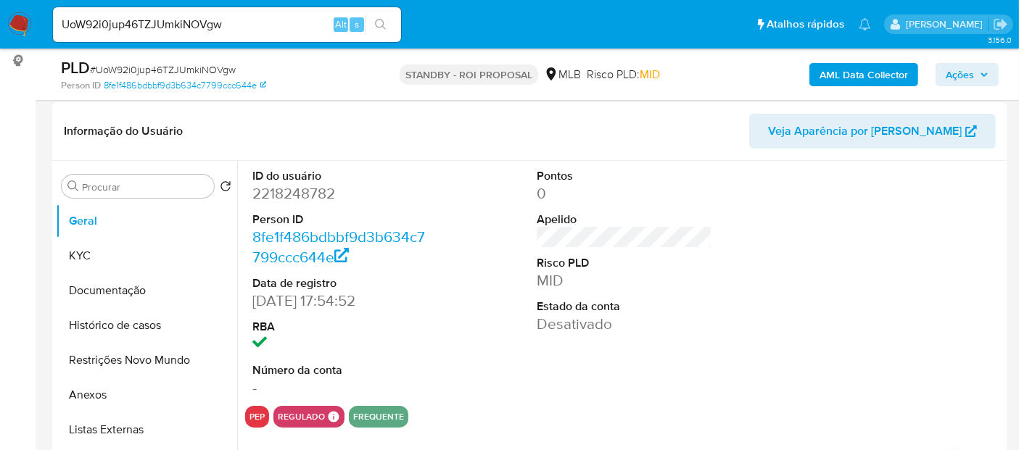
scroll to position [241, 0]
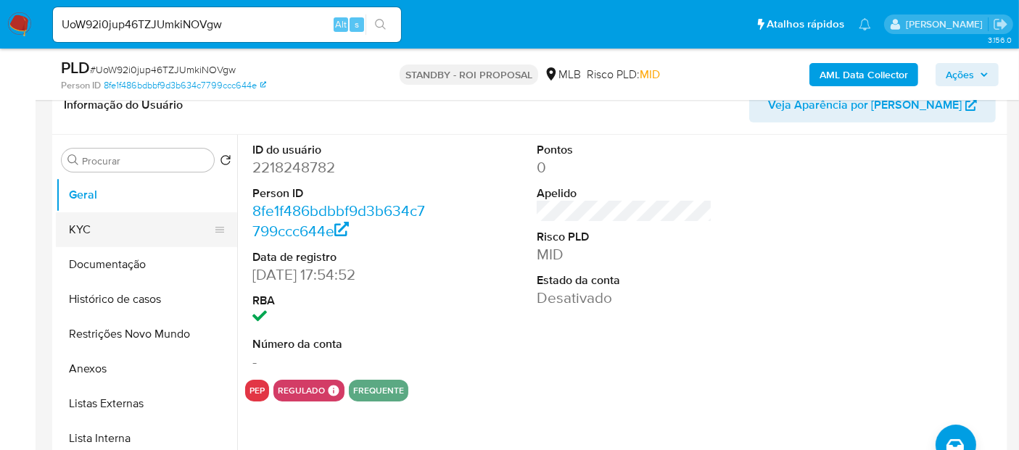
click at [108, 225] on button "KYC" at bounding box center [141, 229] width 170 height 35
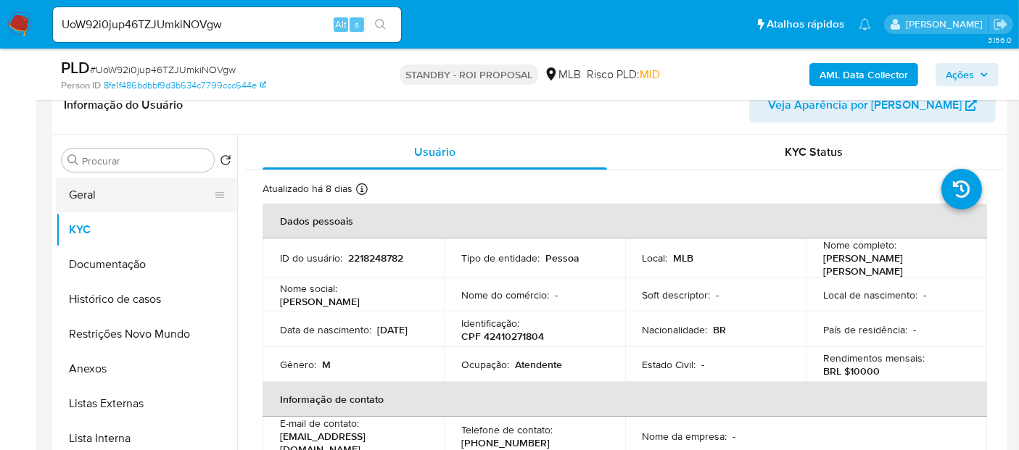
click at [97, 183] on button "Geral" at bounding box center [141, 195] width 170 height 35
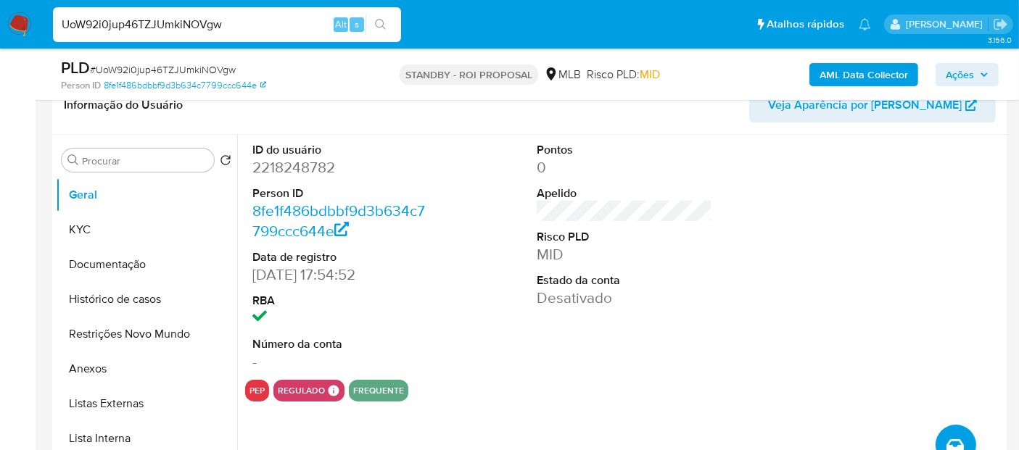
drag, startPoint x: 240, startPoint y: 23, endPoint x: 0, endPoint y: 23, distance: 240.0
click at [0, 23] on nav "Pausado Ver notificaciones UoW92i0jup46TZJUmkiNOVgw Alt s Atalhos rápidos Presi…" at bounding box center [509, 24] width 1019 height 49
paste input "Kjkn2qh8u0xwDHijcT5pWSkZ"
type input "Kjkn2qh8u0xwDHijcT5pWSkZ"
click at [383, 22] on icon "search-icon" at bounding box center [380, 24] width 11 height 11
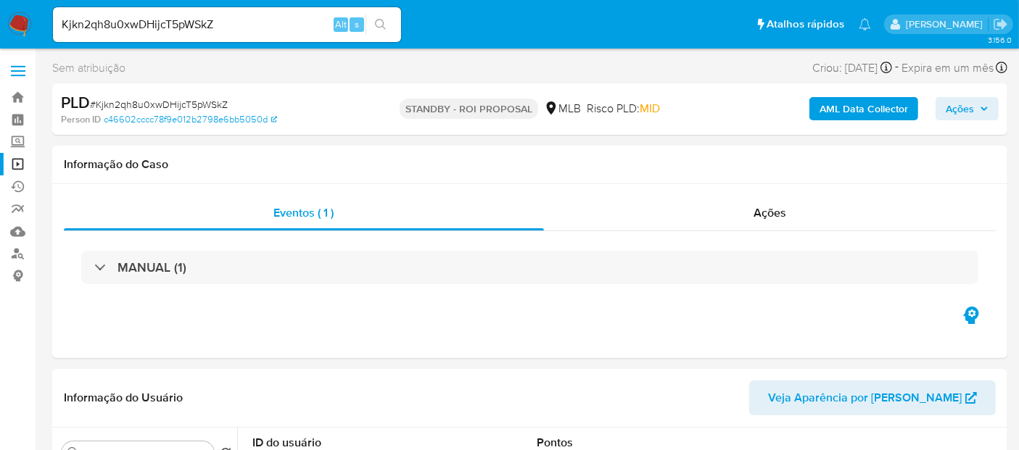
select select "10"
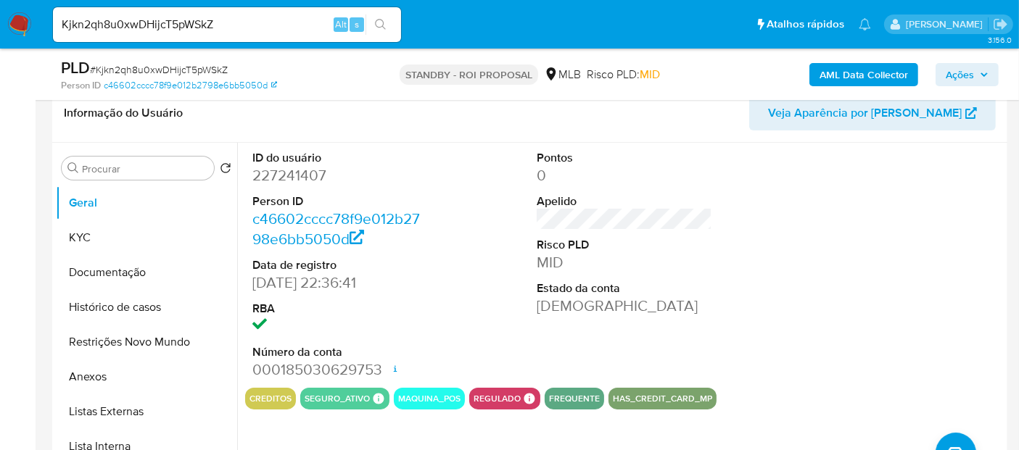
scroll to position [241, 0]
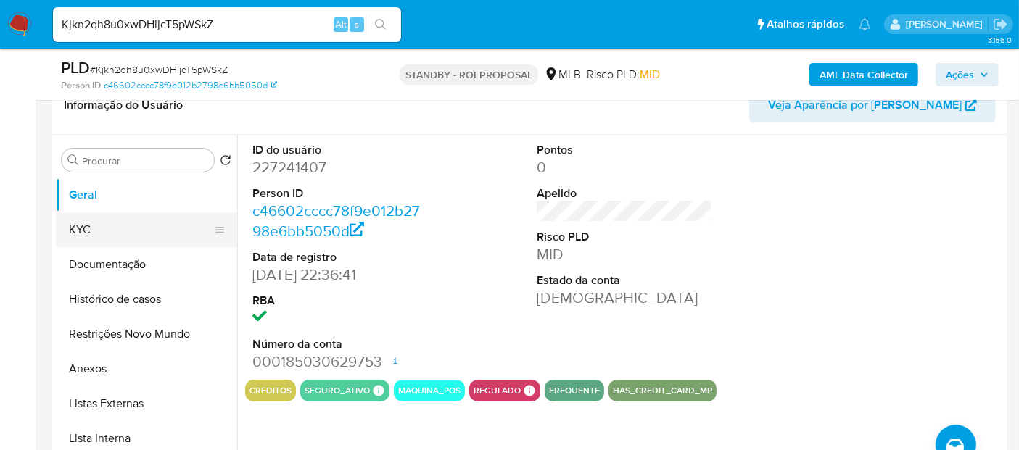
click at [95, 226] on button "KYC" at bounding box center [141, 229] width 170 height 35
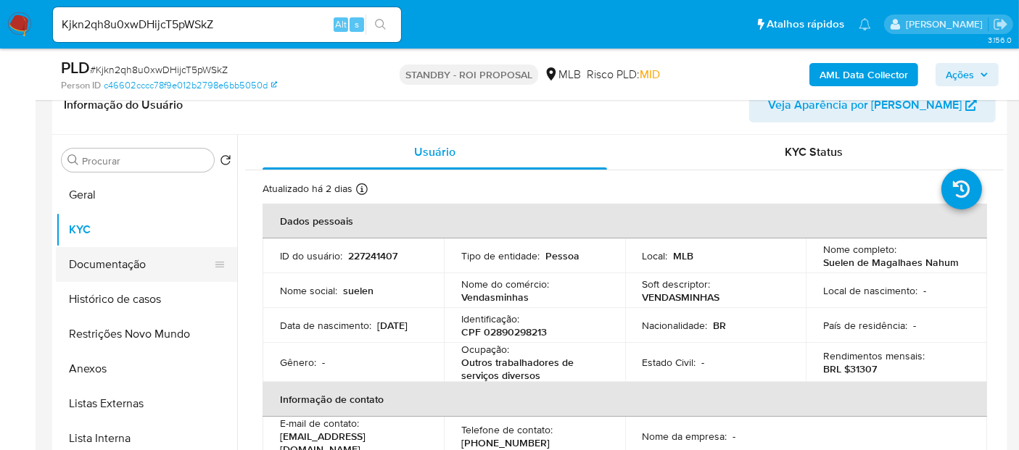
click at [105, 265] on button "Documentação" at bounding box center [141, 264] width 170 height 35
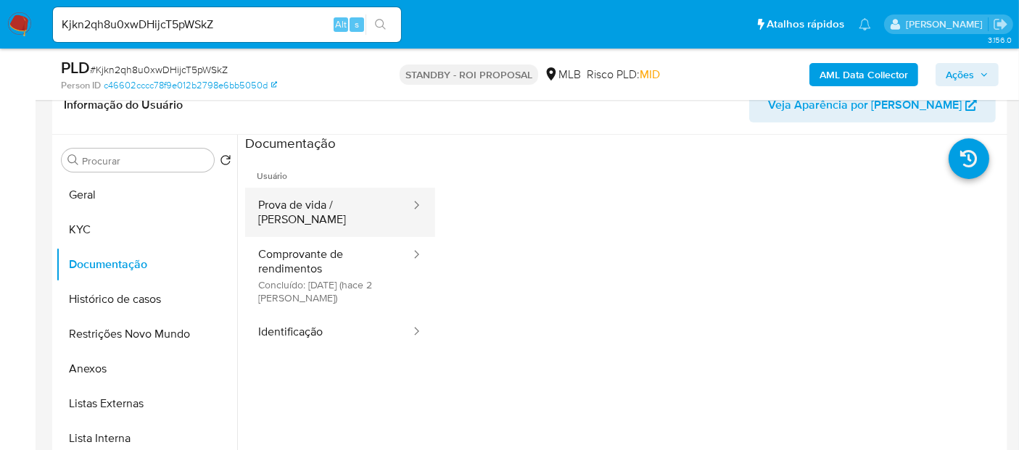
click at [310, 200] on button "Prova de vida / [PERSON_NAME]" at bounding box center [328, 212] width 167 height 49
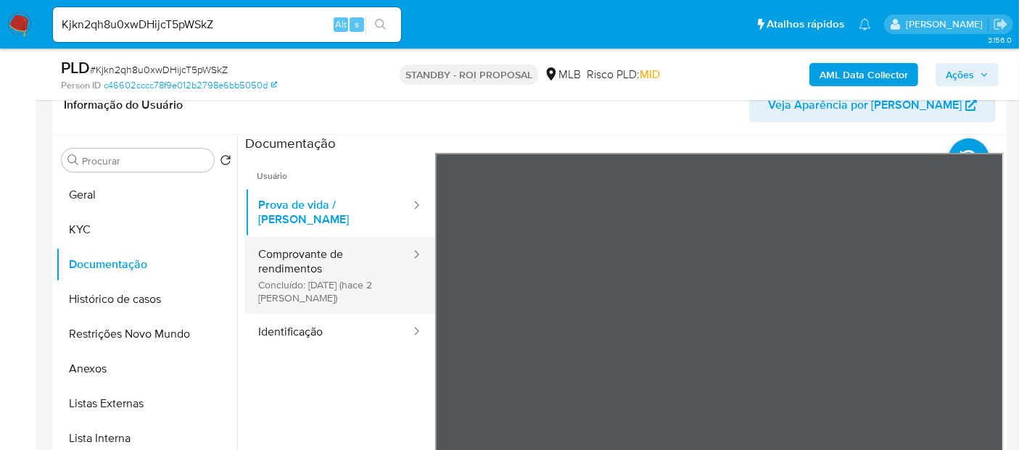
click at [318, 241] on button "Comprovante de rendimentos Concluído: [DATE] (hace 2 [PERSON_NAME])" at bounding box center [328, 275] width 167 height 77
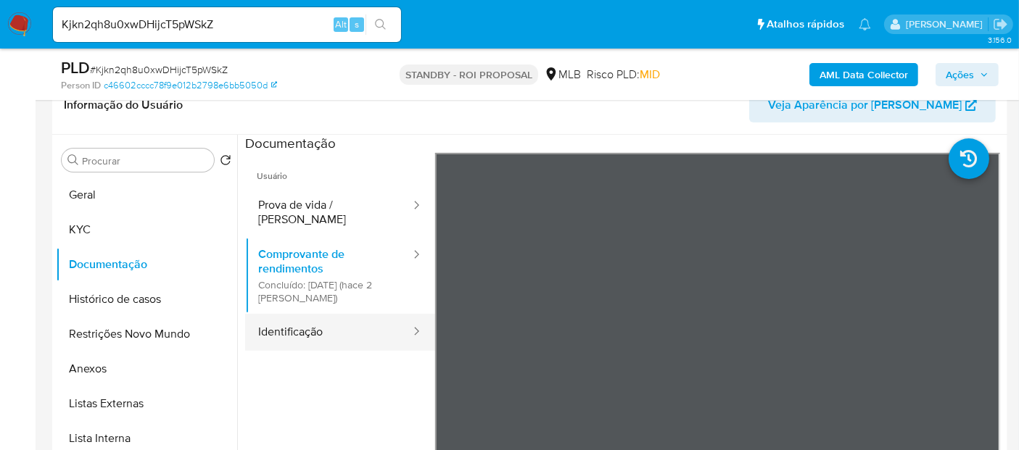
click at [301, 318] on button "Identificação" at bounding box center [328, 332] width 167 height 37
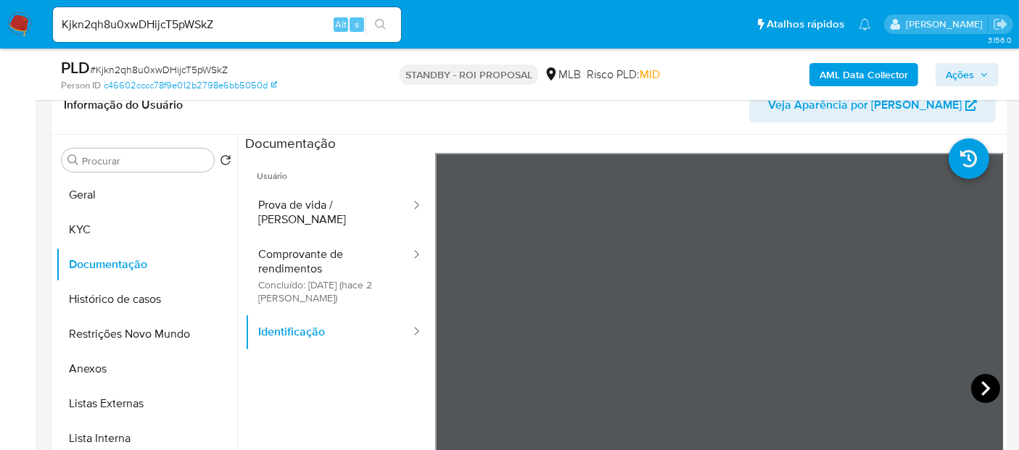
click at [976, 381] on icon at bounding box center [985, 388] width 29 height 29
click at [131, 299] on button "Histórico de casos" at bounding box center [141, 299] width 170 height 35
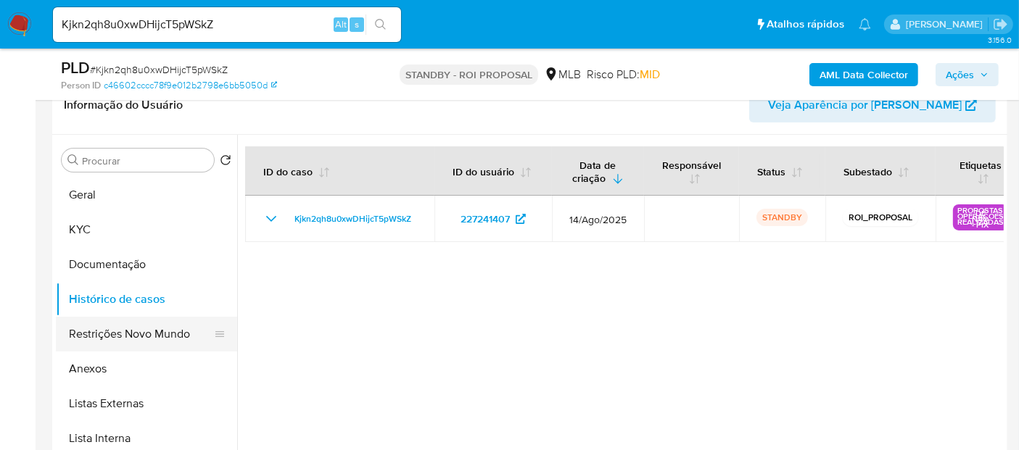
click at [104, 332] on button "Restrições Novo Mundo" at bounding box center [141, 334] width 170 height 35
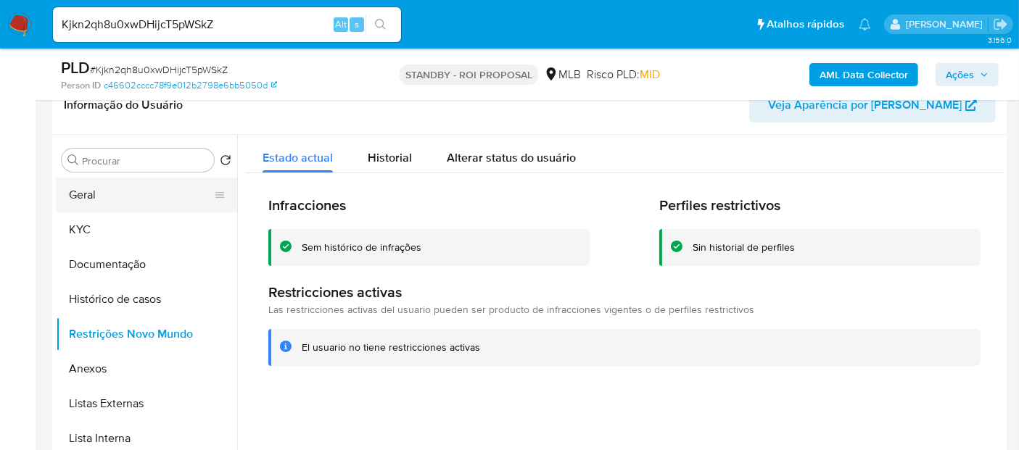
click at [112, 194] on button "Geral" at bounding box center [141, 195] width 170 height 35
